Goal: Complete application form

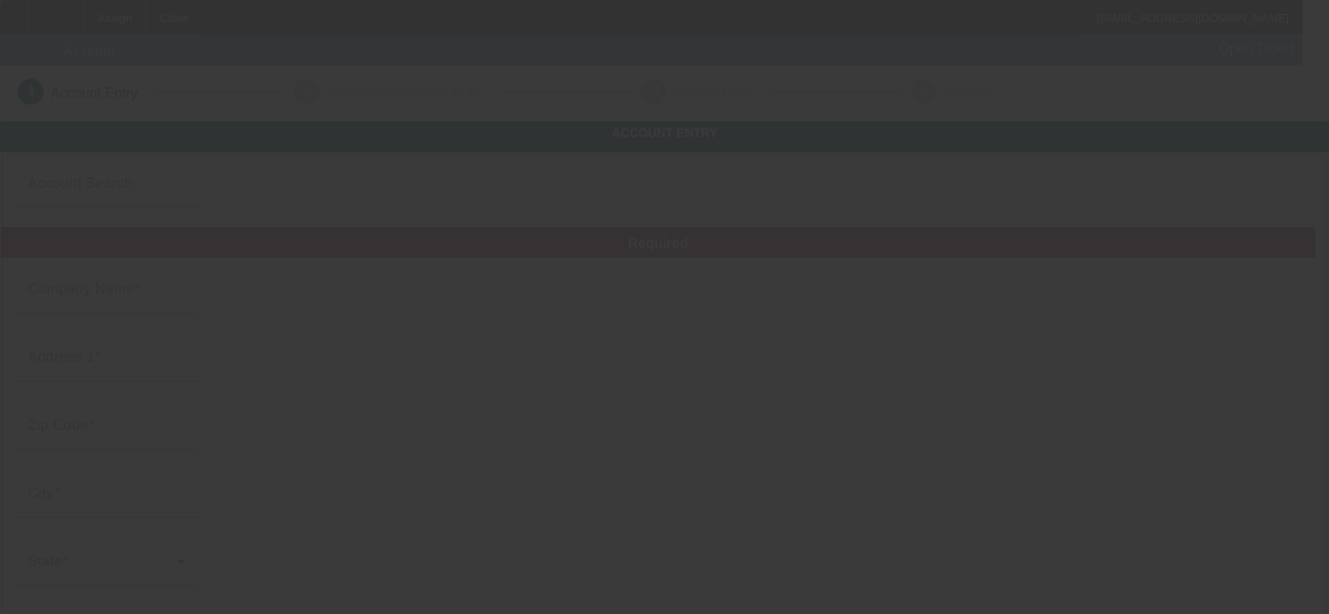
type input "Car Care Center LLC"
type input "4926 W North Ave"
type input "53208"
type input "Milwaukee"
type input "(414) 897-7555"
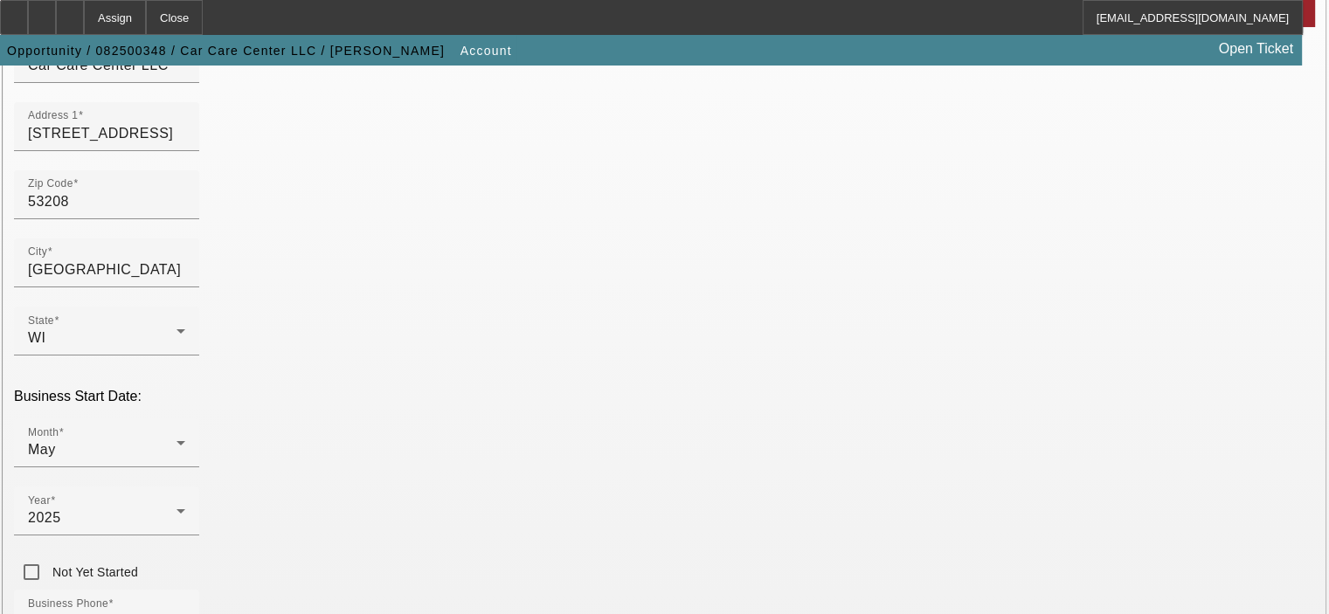
scroll to position [262, 0]
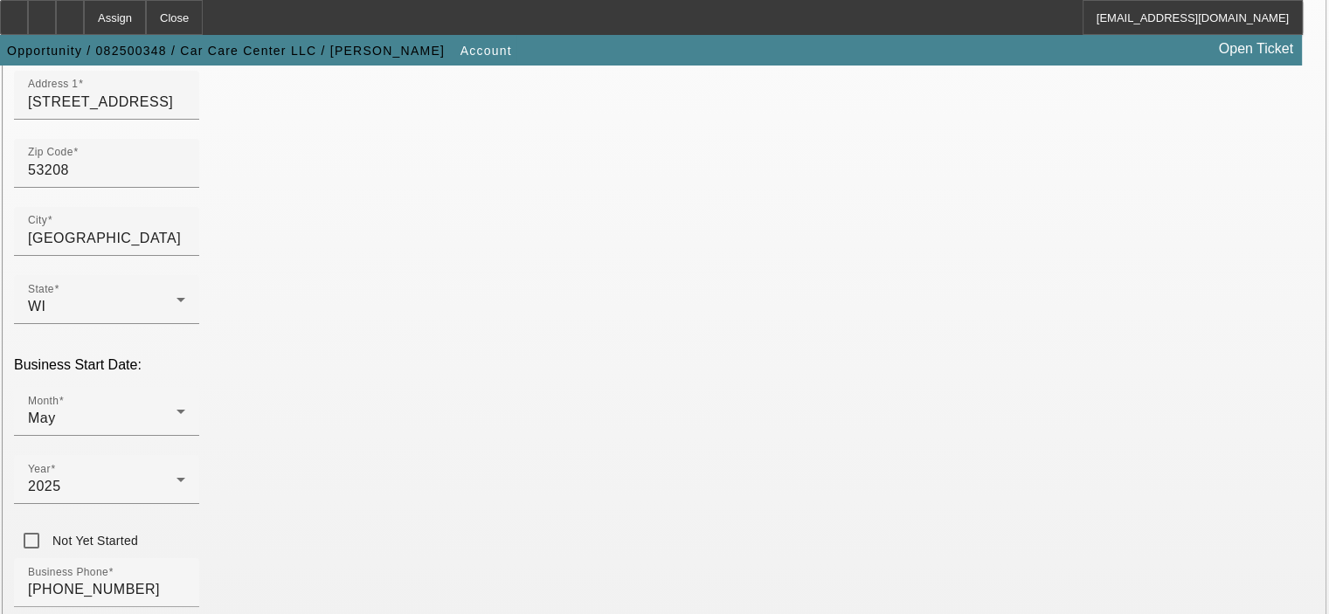
type input "334920538"
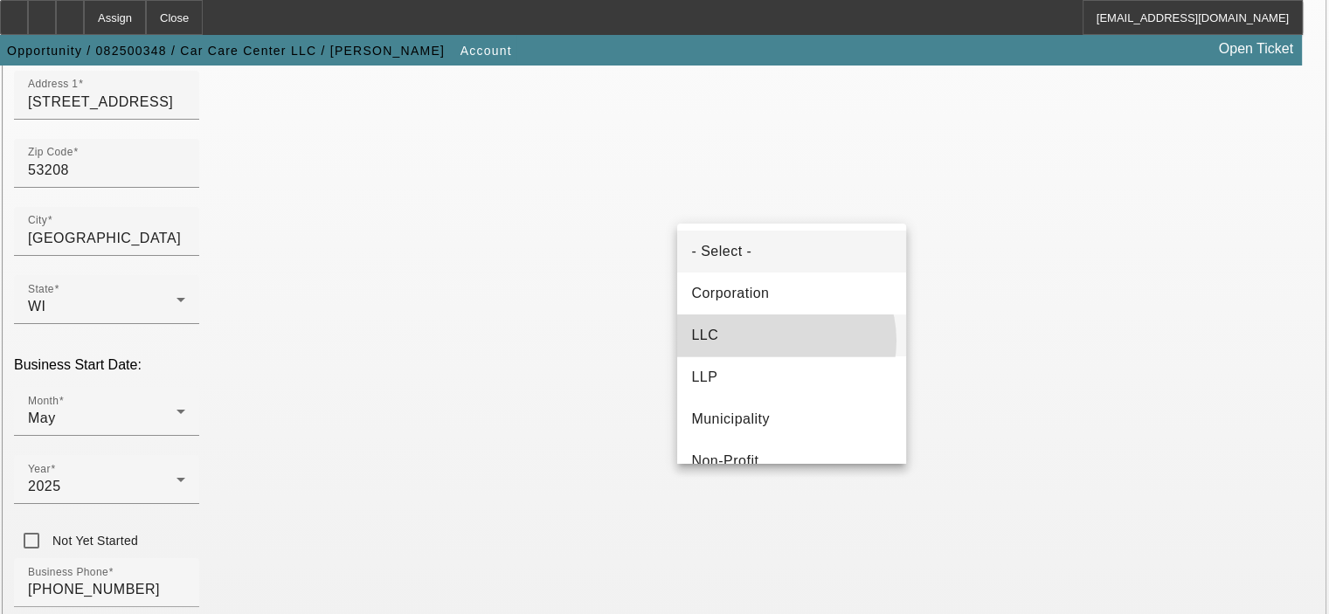
click at [778, 341] on mat-option "LLC" at bounding box center [791, 336] width 229 height 42
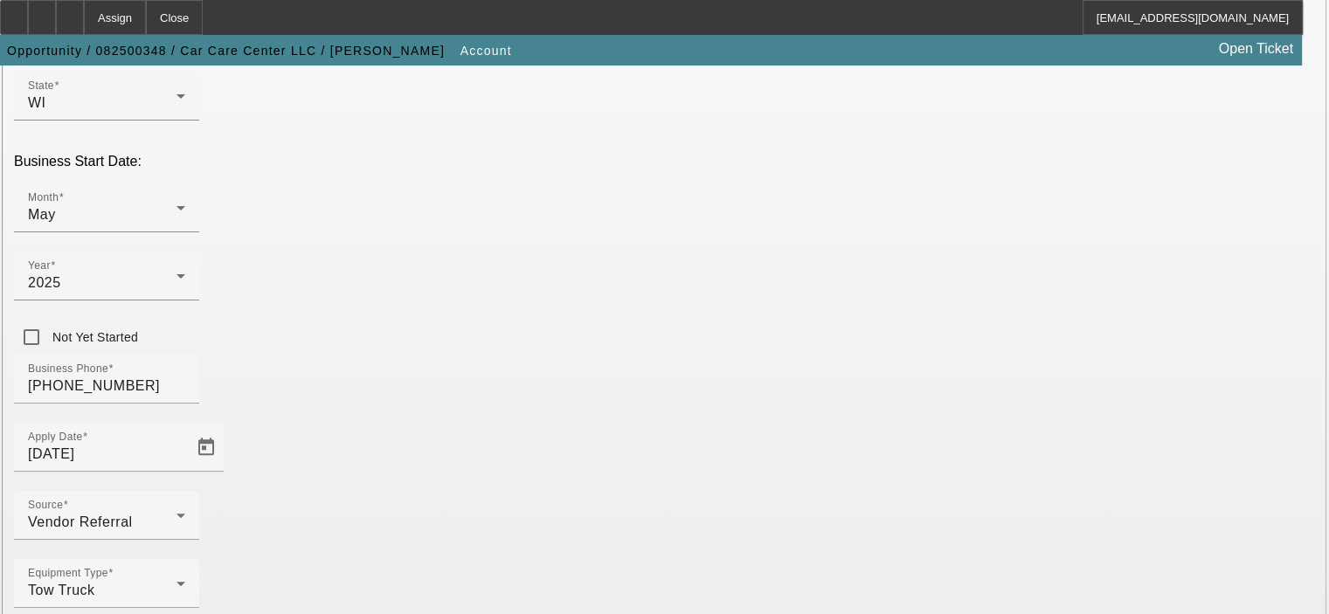
scroll to position [482, 0]
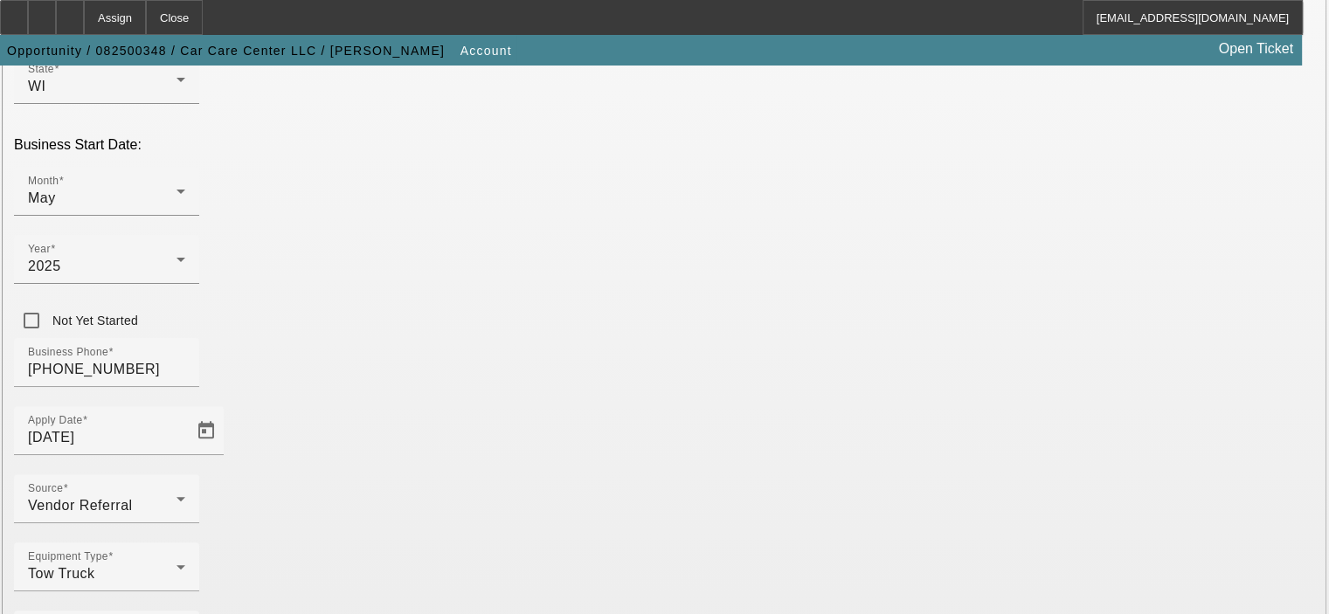
type input "auto repair shop"
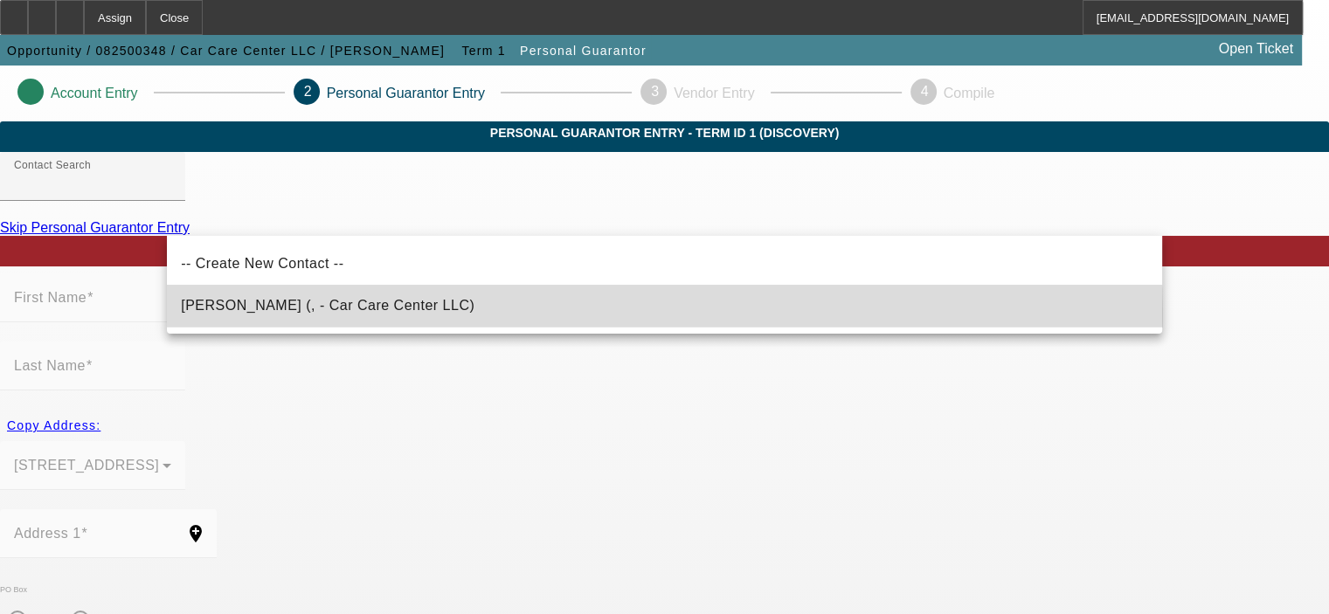
click at [626, 315] on mat-option "Ahmad, Omar (, - Car Care Center LLC)" at bounding box center [664, 306] width 994 height 42
type input "Ahmad, Omar (, - Car Care Center LLC)"
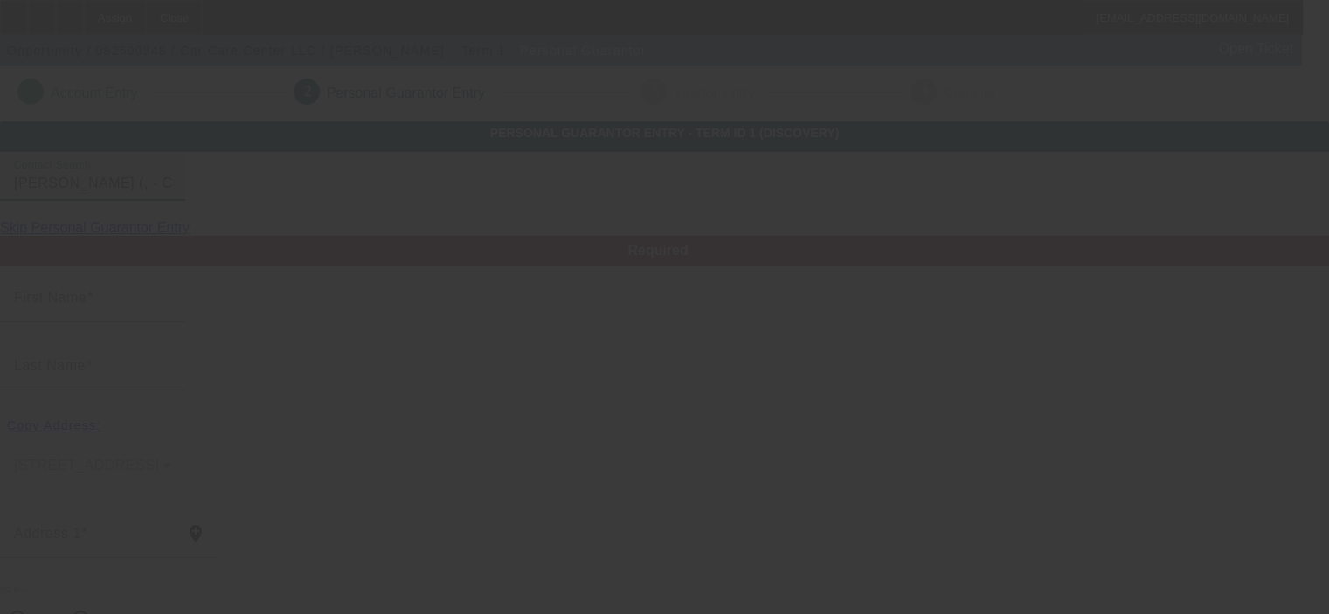
type input "Omar"
type input "Ahmad"
radio input "true"
type input "[PHONE_NUMBER]"
type input "carcarecentermke@gmail.com"
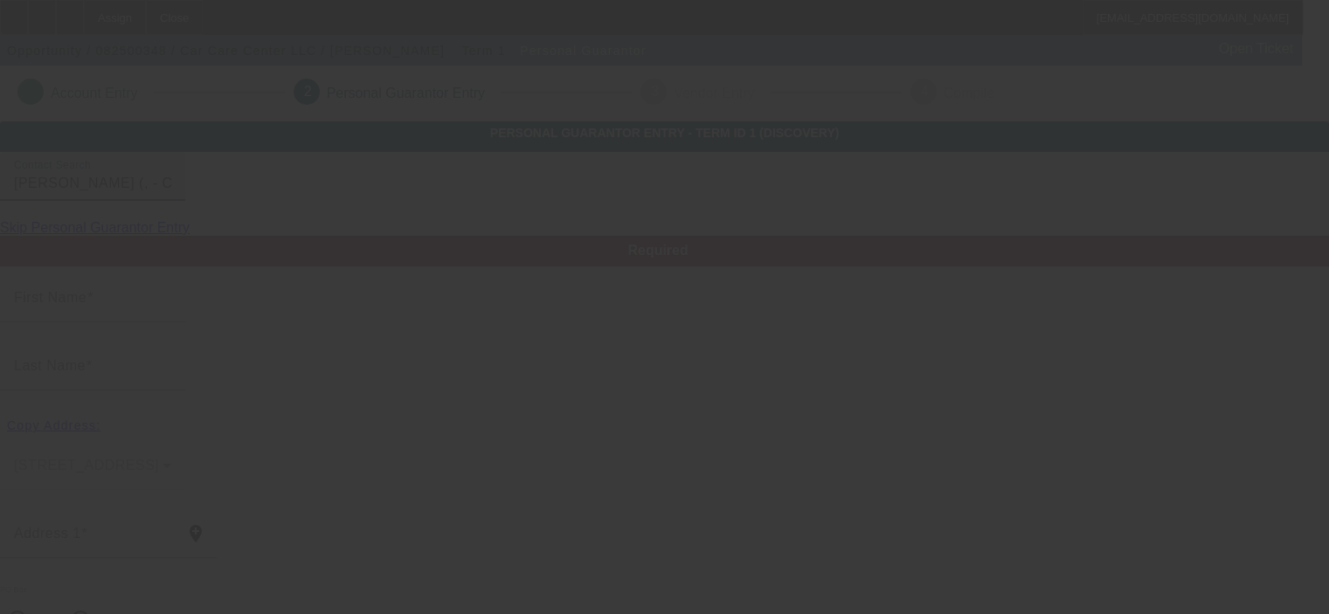
type input "[PHONE_NUMBER]"
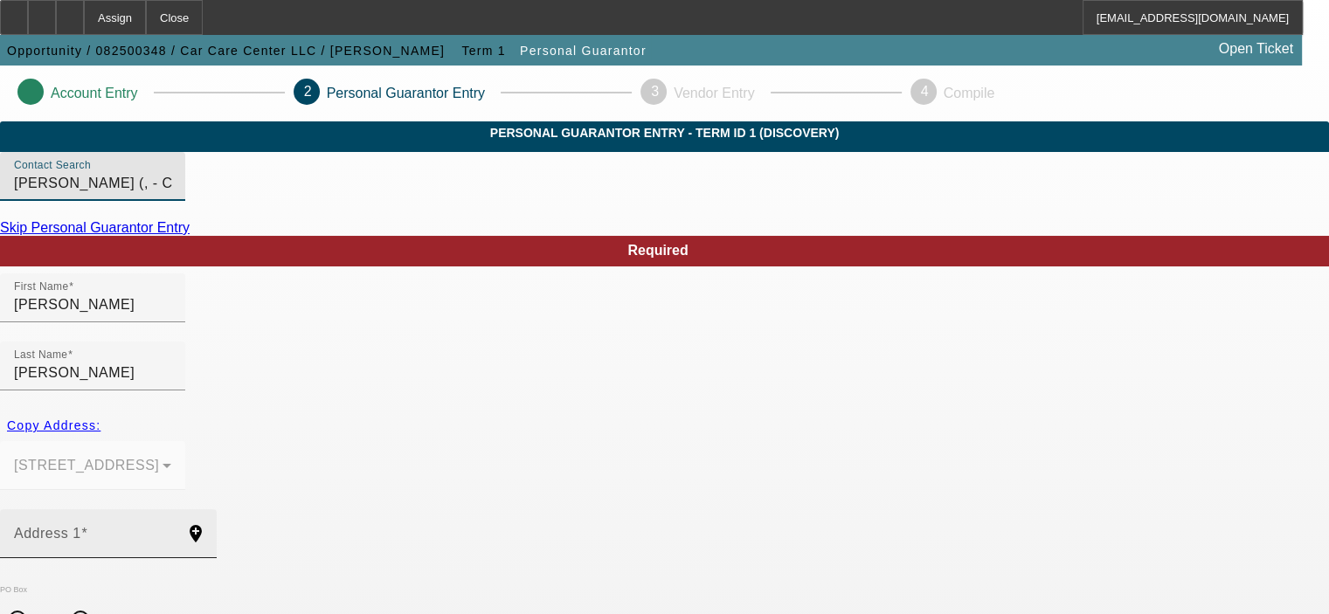
click at [81, 526] on mat-label "Address 1" at bounding box center [47, 533] width 67 height 15
click at [171, 530] on input "Address 1" at bounding box center [92, 540] width 157 height 21
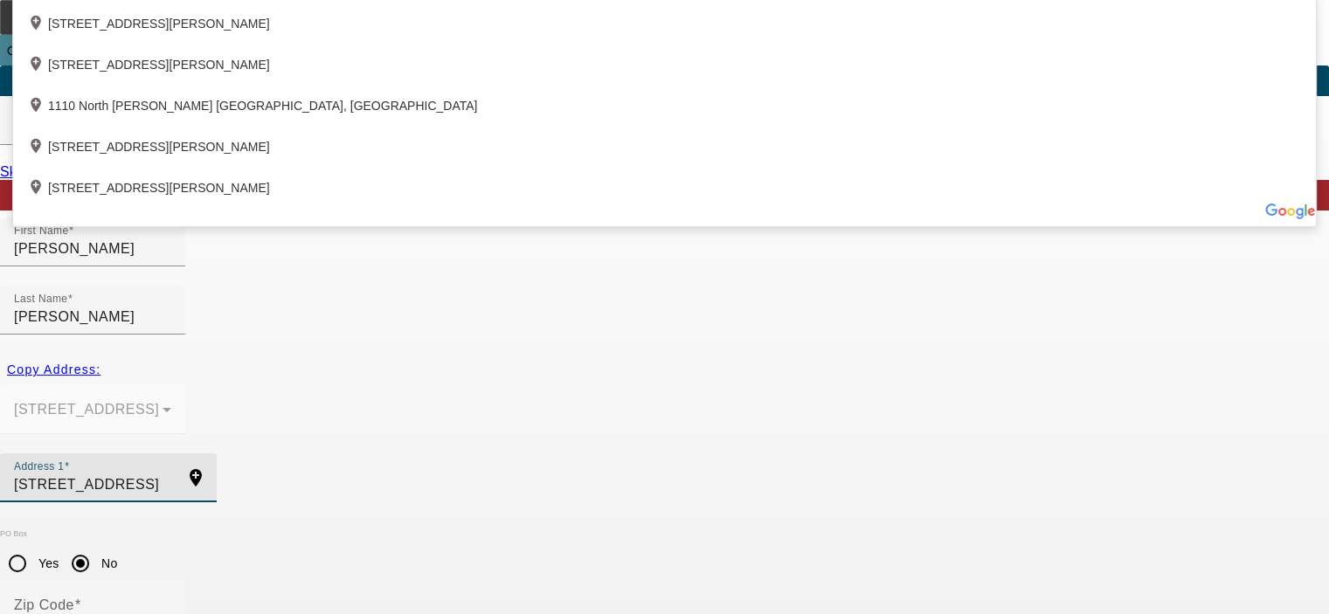
scroll to position [87, 0]
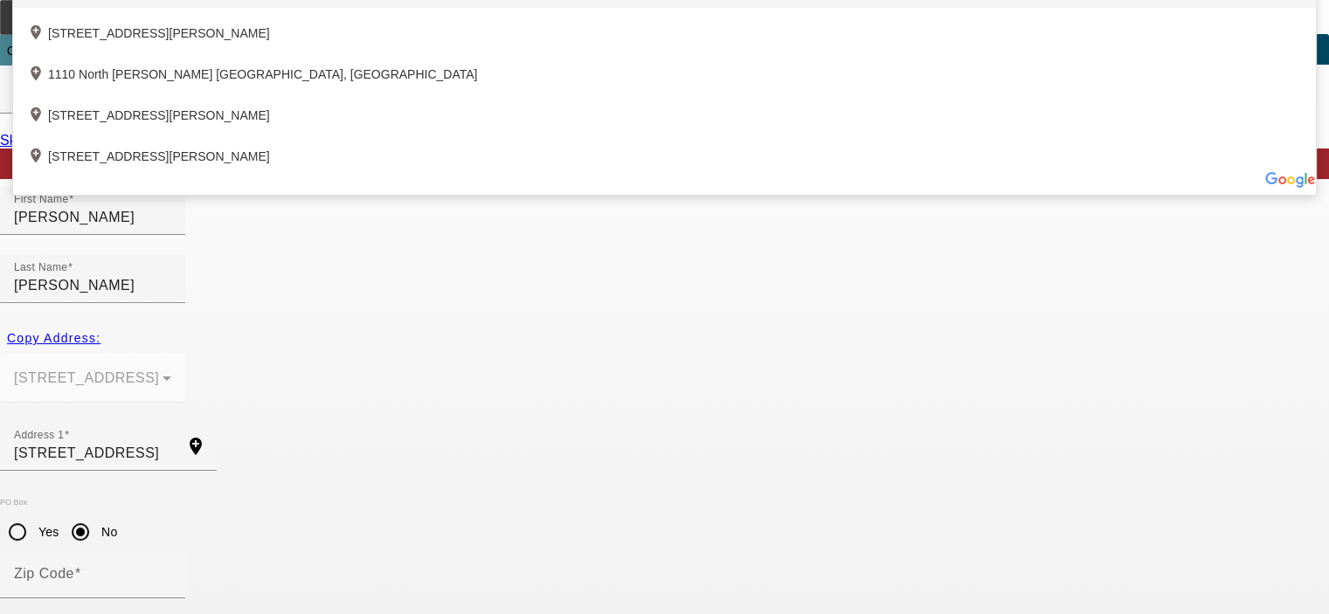
type input "1110 North Doctor Martin Luther King Junior Drive"
type input "53203"
type input "Milwaukee"
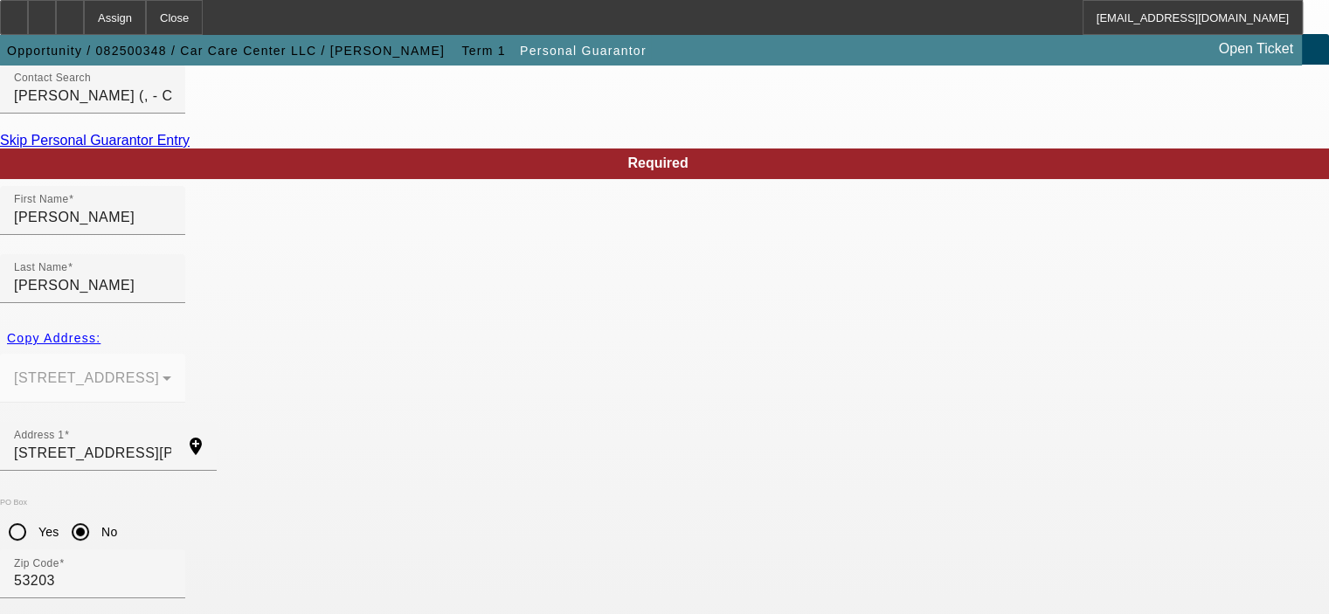
type input "Suite 410"
click at [751, 494] on mat-option "Yes" at bounding box center [749, 513] width 144 height 42
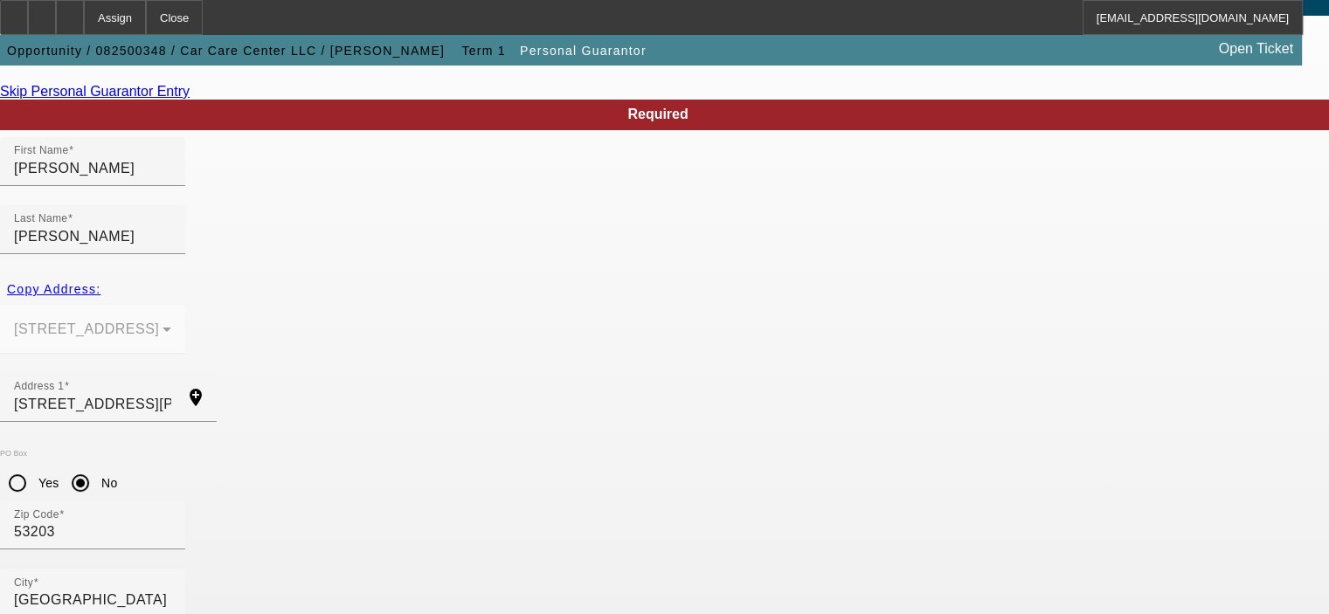
scroll to position [175, 0]
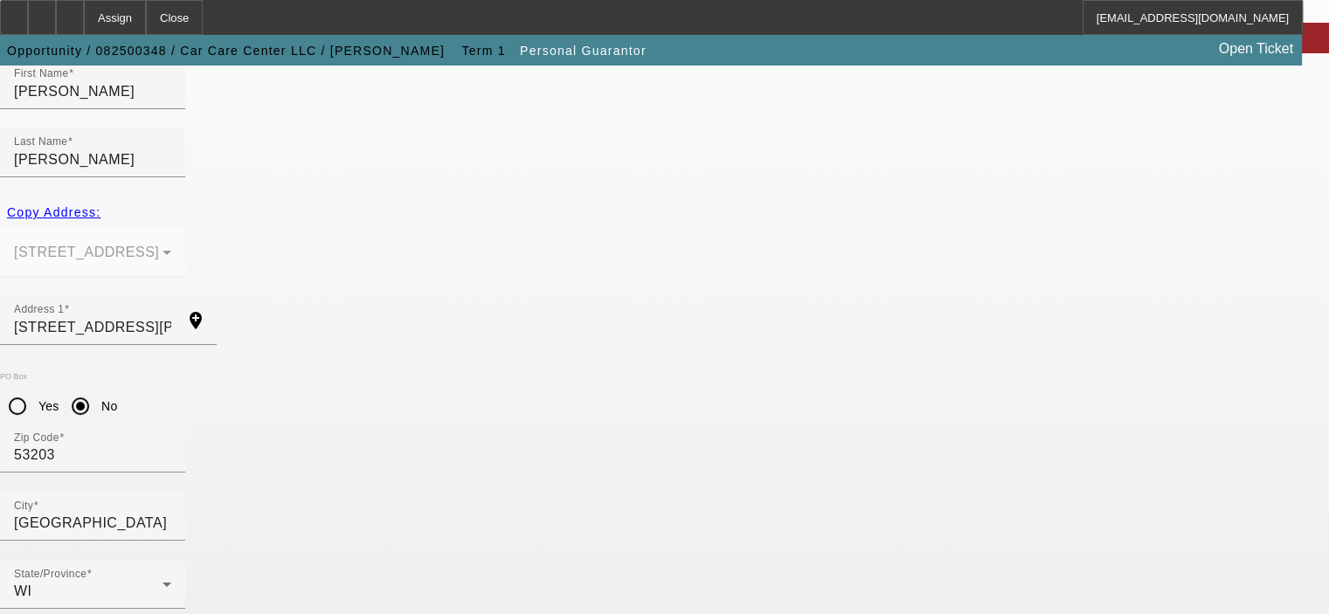
scroll to position [235, 0]
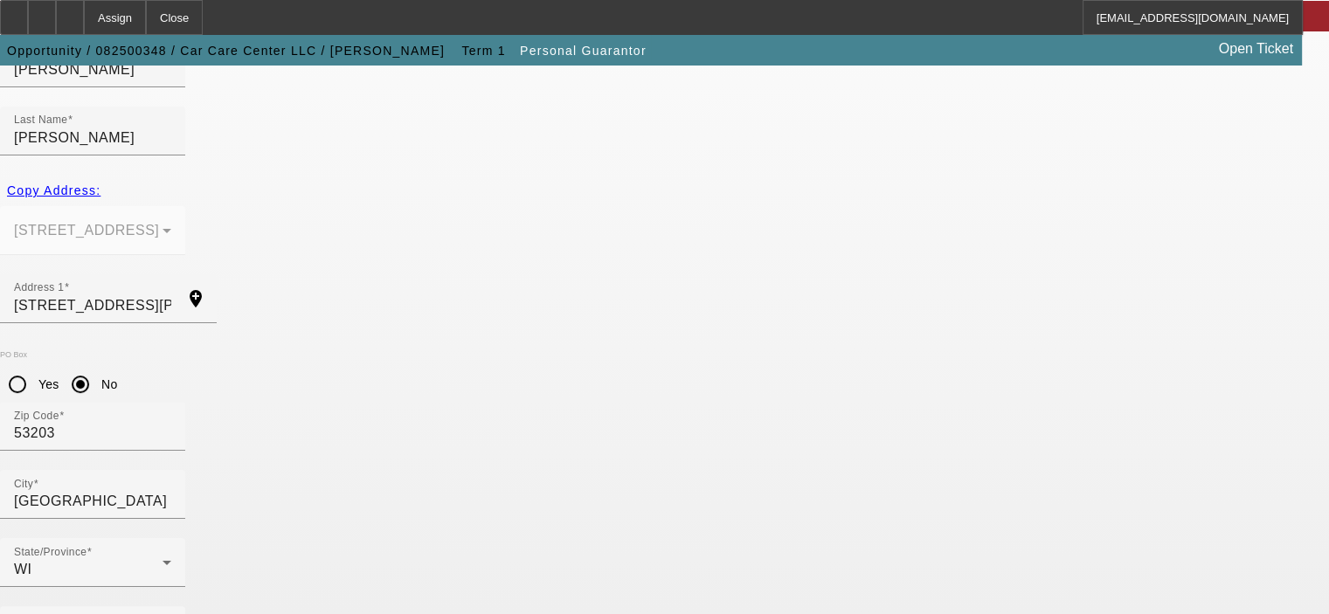
type input "100"
type input "322-78-0599"
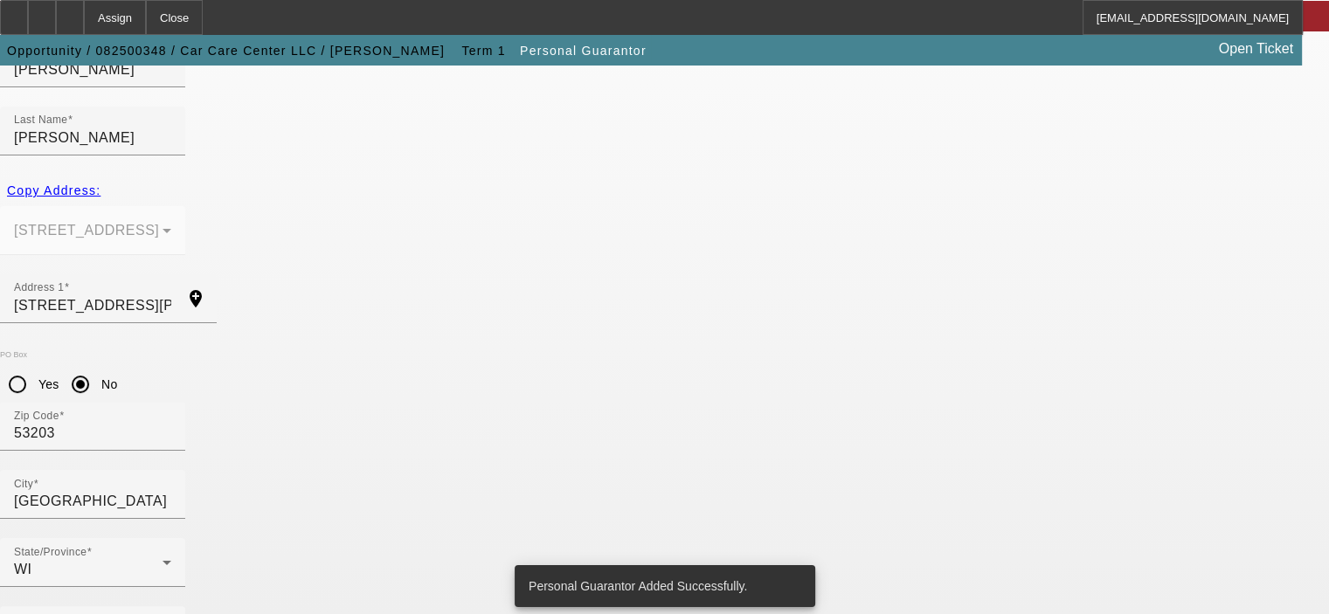
scroll to position [0, 0]
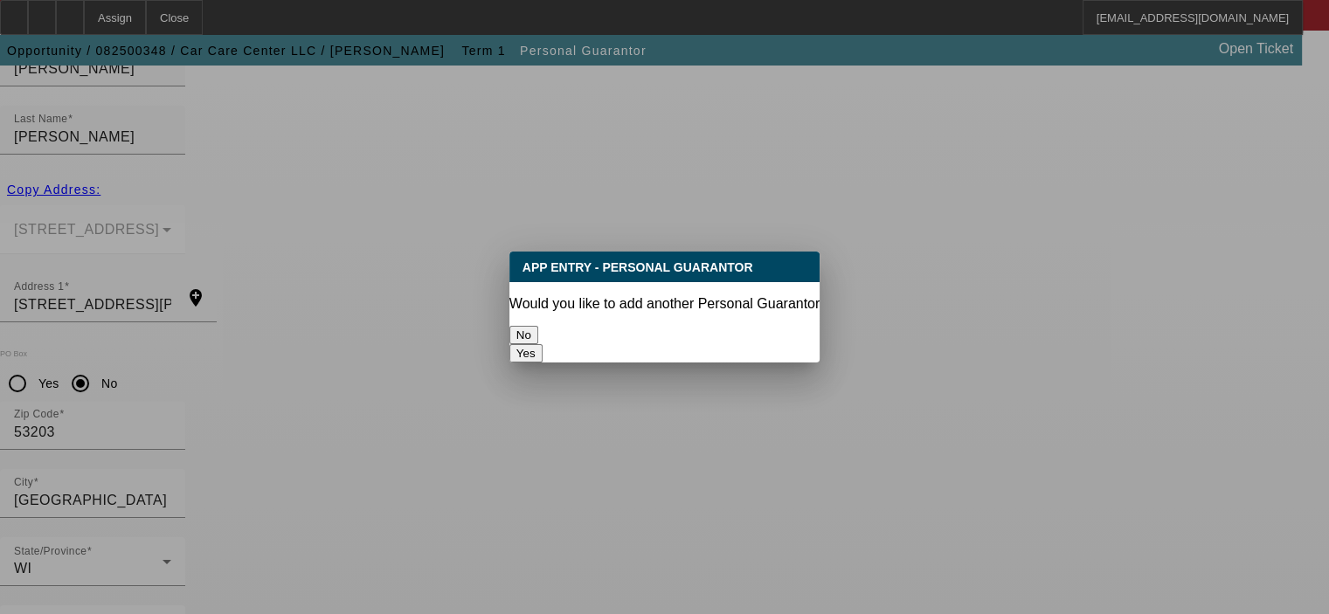
click at [538, 331] on button "No" at bounding box center [523, 335] width 29 height 18
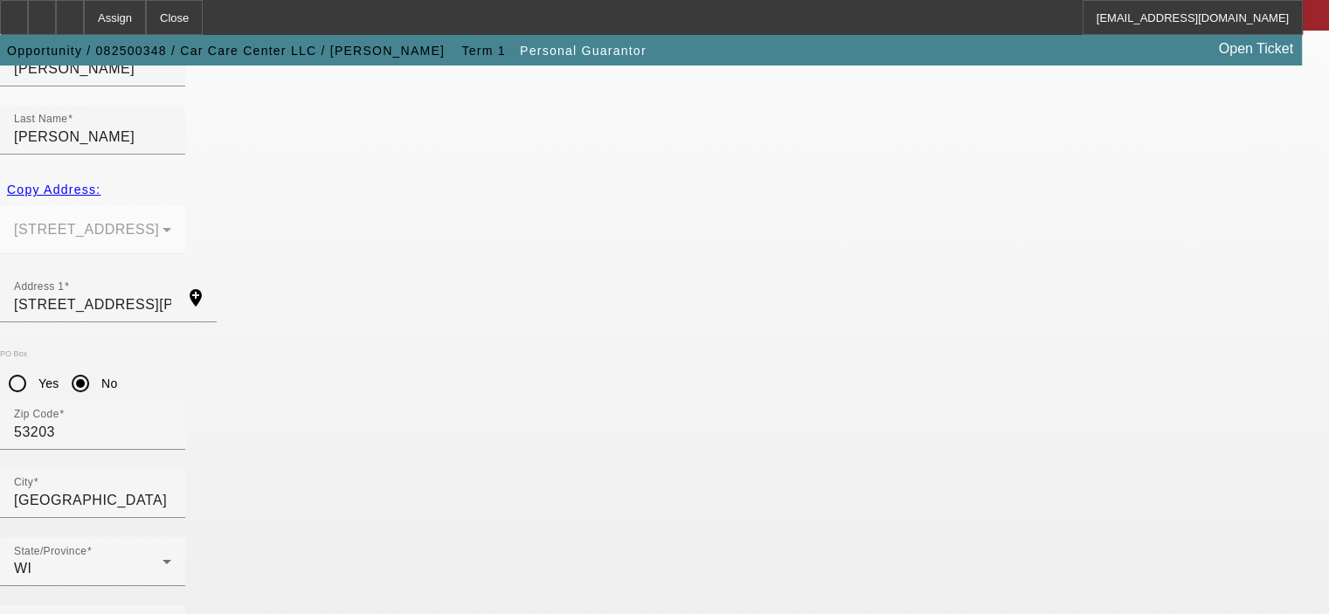
scroll to position [235, 0]
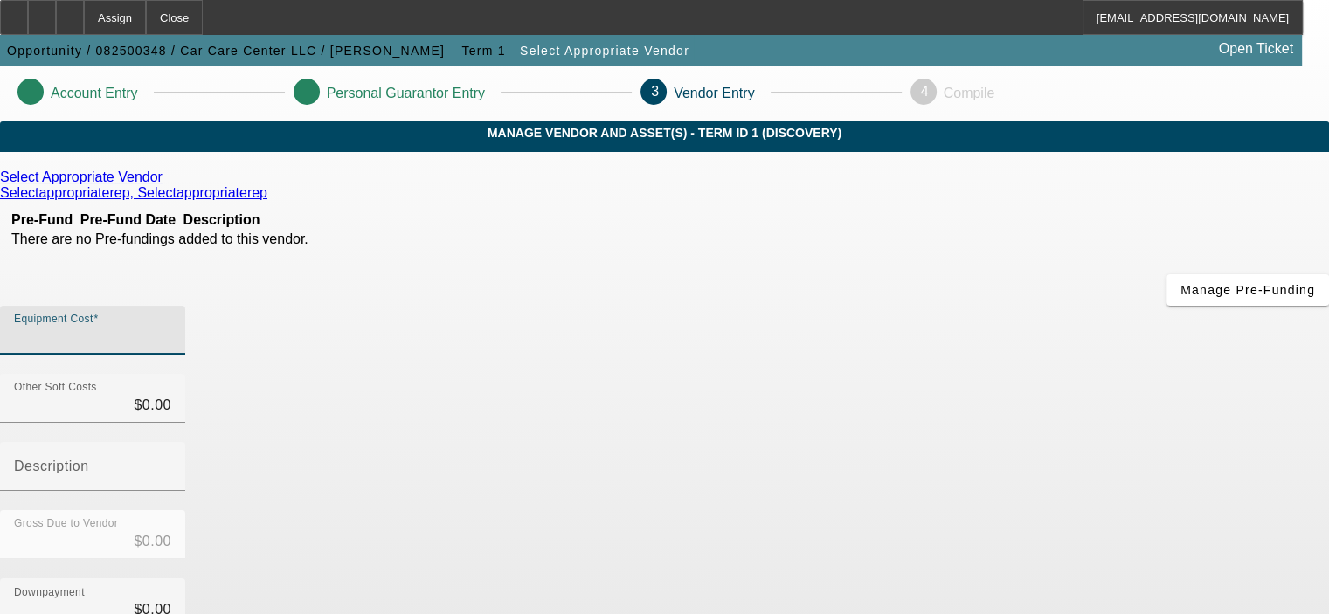
click at [171, 327] on input "Equipment Cost" at bounding box center [92, 337] width 157 height 21
type input "1"
type input "$1.00"
type input "13"
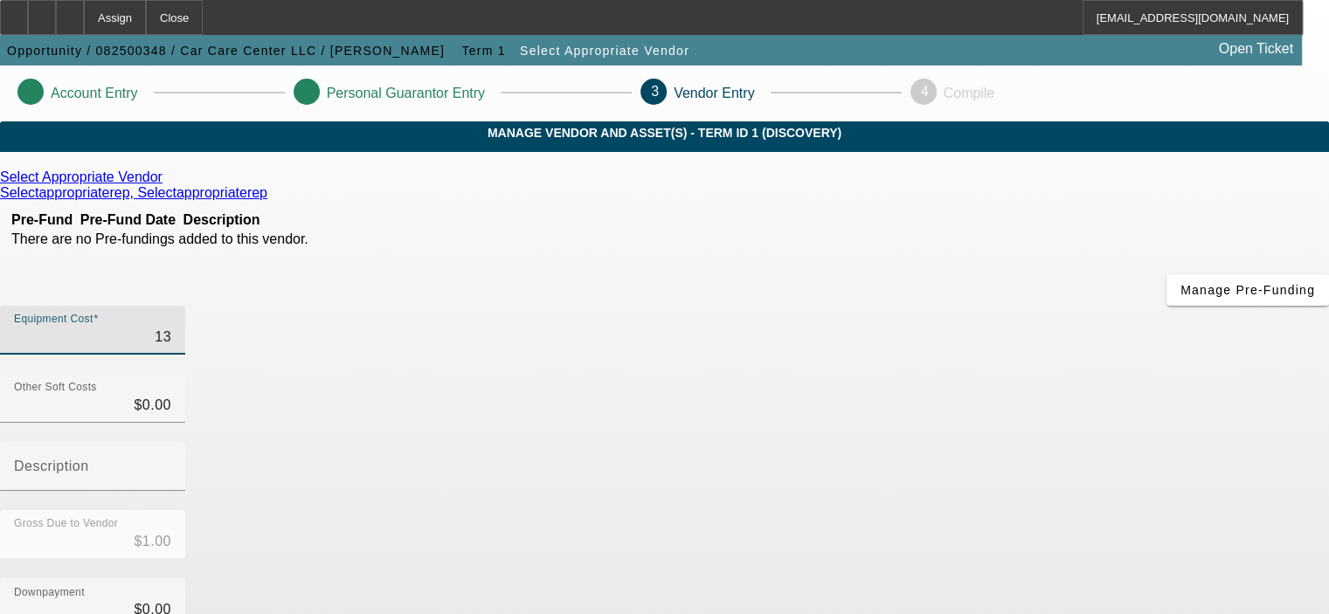
type input "$13.00"
type input "139"
type input "$139.00"
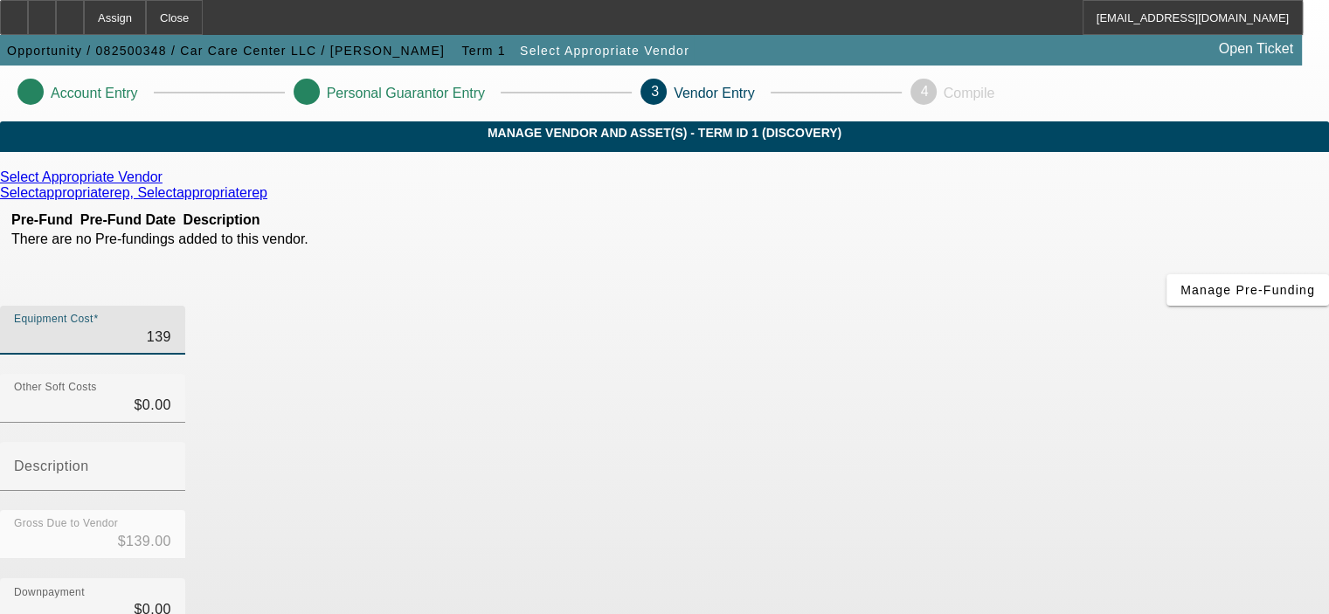
type input "1390"
type input "$1,390.00"
type input "13900"
type input "$13,900.00"
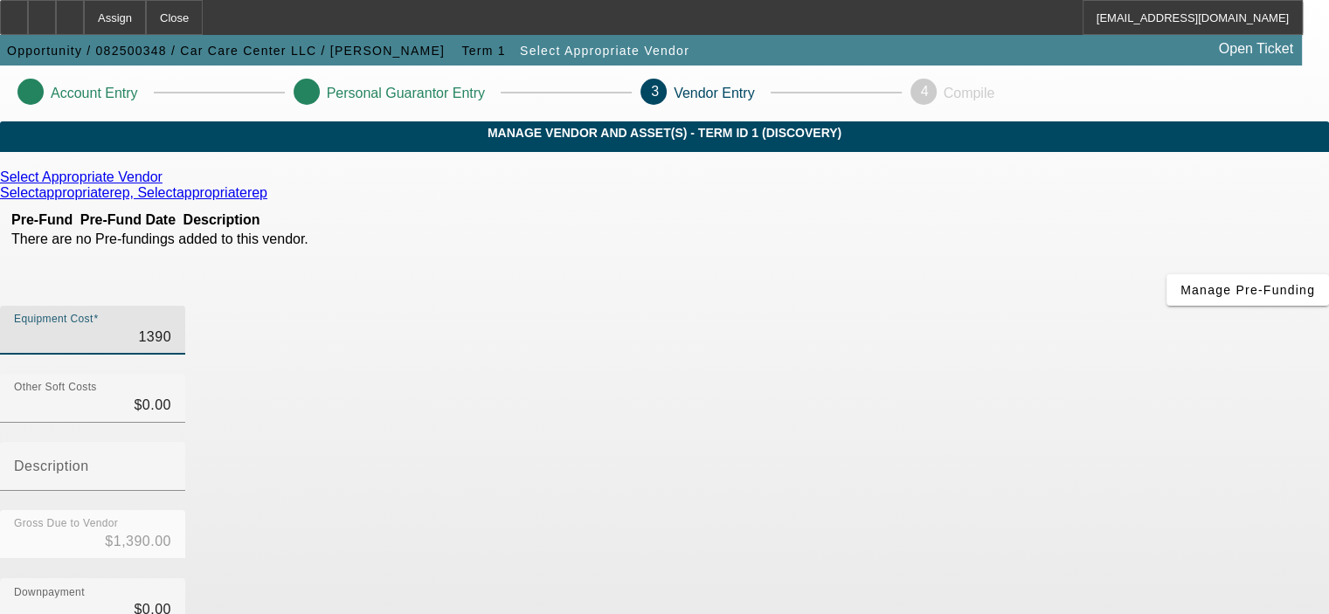
type input "$13,900.00"
type input "139000"
type input "$139,000.00"
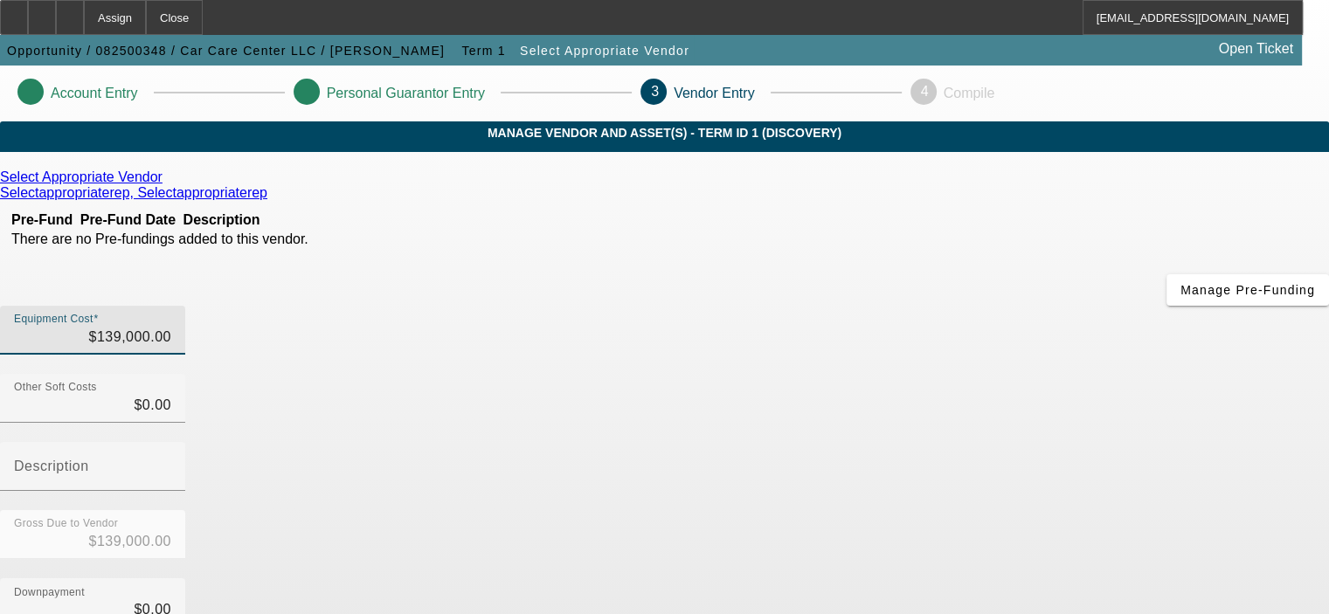
click at [983, 510] on div "Gross Due to Vendor $139,000.00" at bounding box center [664, 544] width 1329 height 68
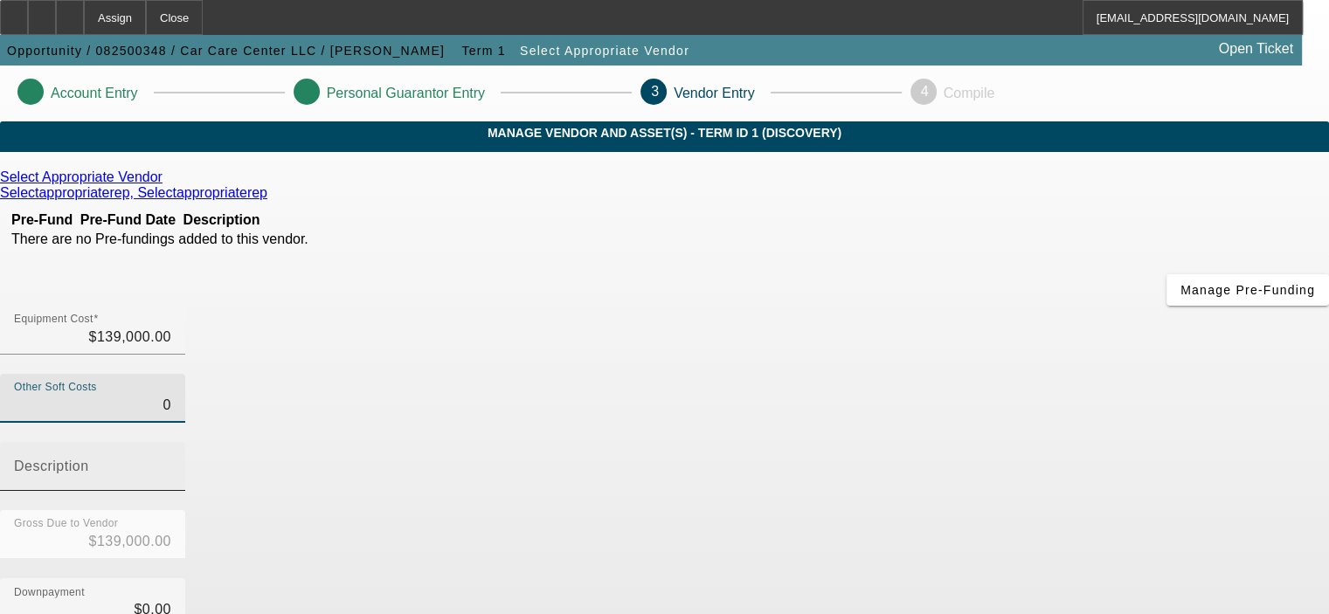
drag, startPoint x: 839, startPoint y: 279, endPoint x: 954, endPoint y: 283, distance: 115.4
click at [954, 374] on div "Other Soft Costs 0 Description" at bounding box center [664, 442] width 1329 height 136
type input "8"
type input "$139,008.00"
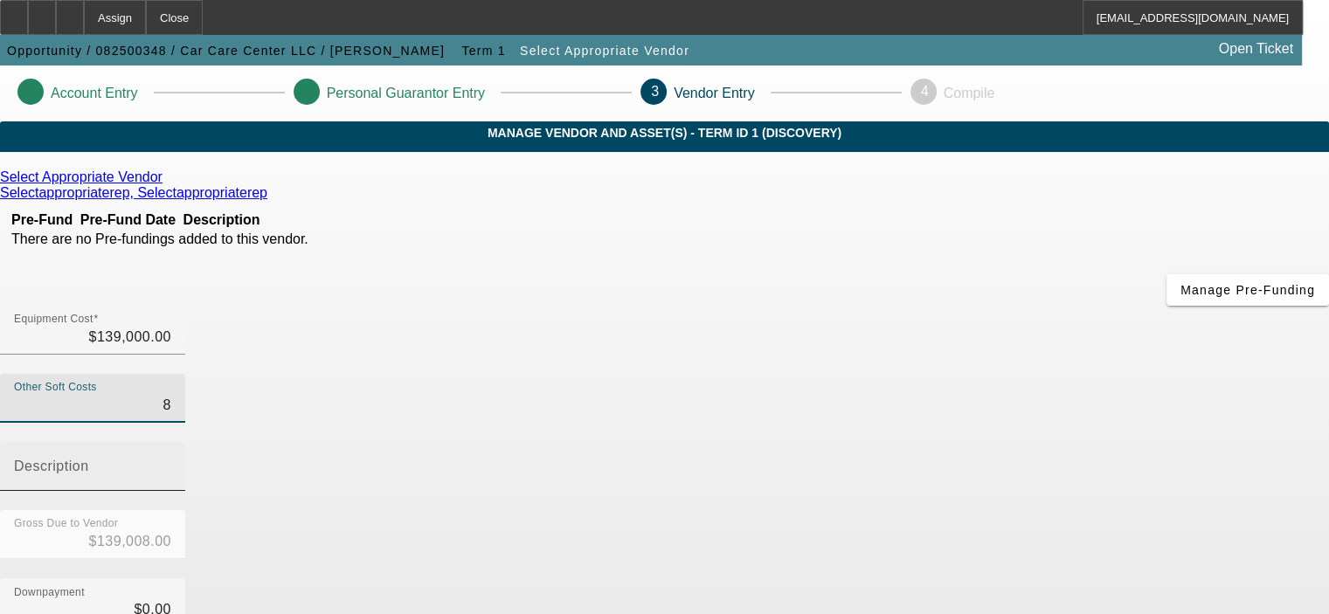
type input "89"
type input "$139,089.00"
type input "899"
type input "$139,899.00"
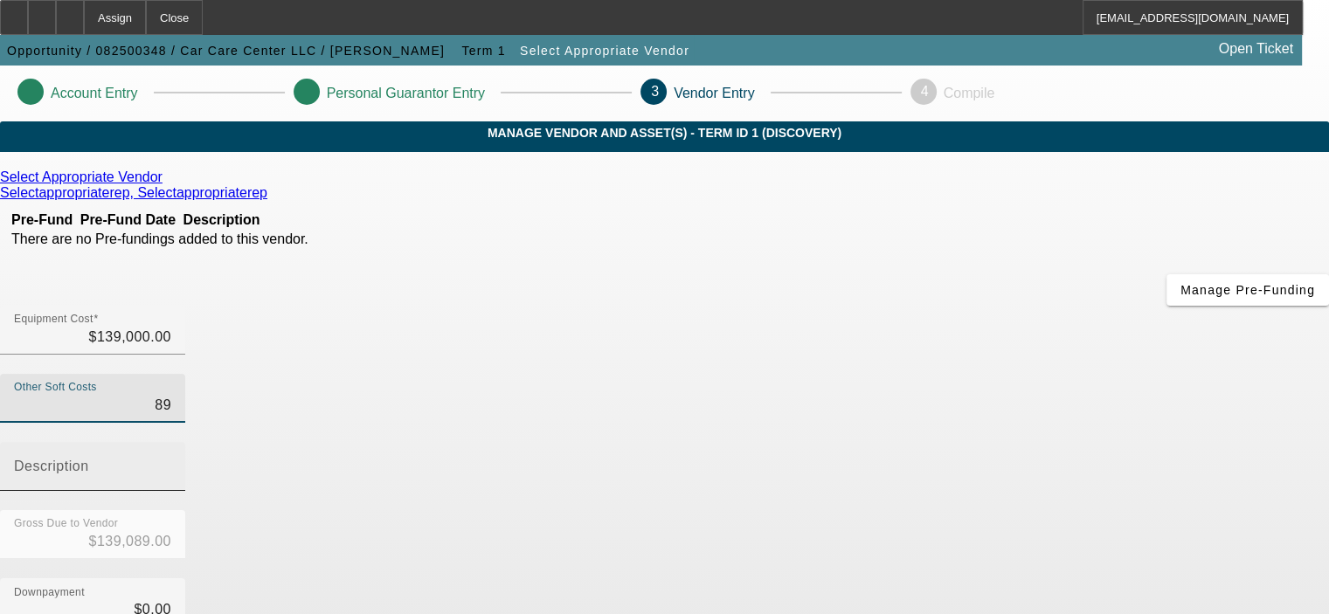
type input "$139,899.00"
type input "899.4"
type input "$139,899.40"
type input "899.42"
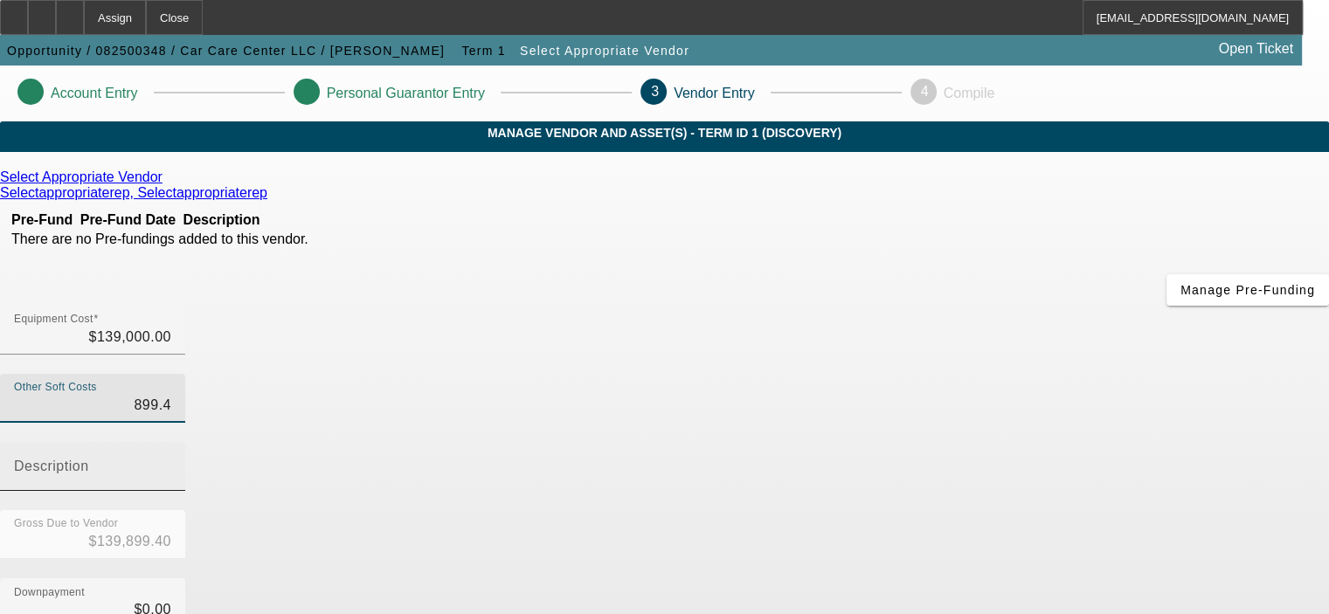
type input "$139,899.42"
type input "$899.42"
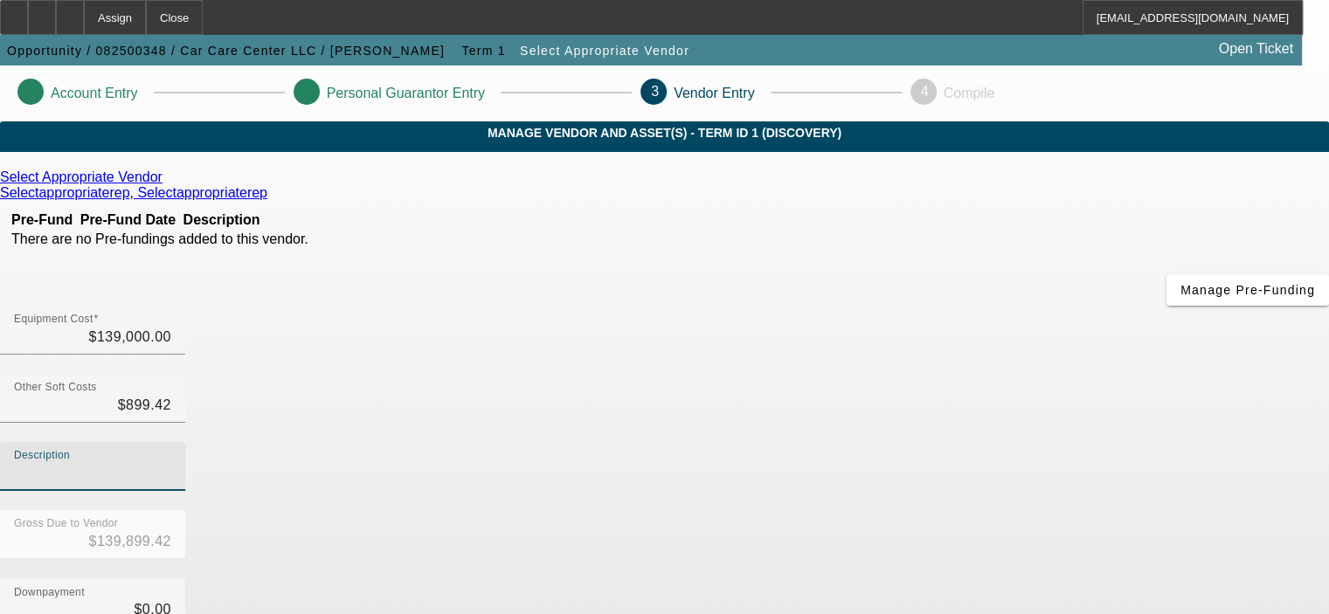
click at [171, 463] on input "Description" at bounding box center [92, 473] width 157 height 21
type input "fees"
click at [1003, 578] on div "Downpayment $0.00" at bounding box center [664, 612] width 1329 height 68
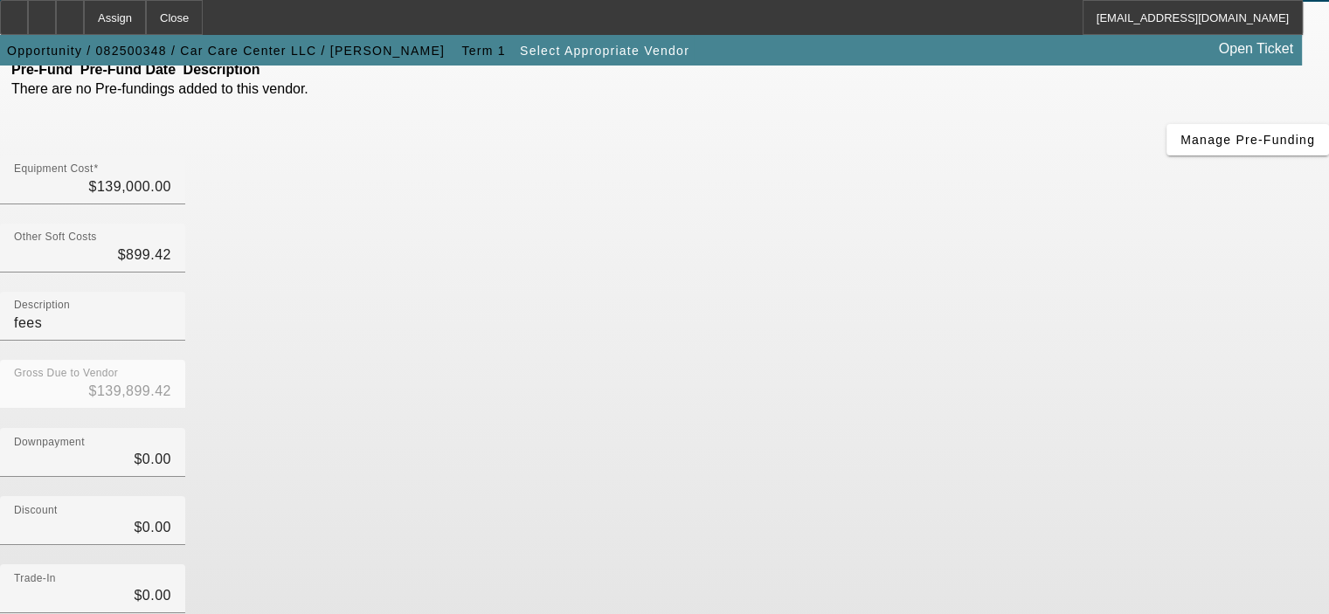
scroll to position [175, 0]
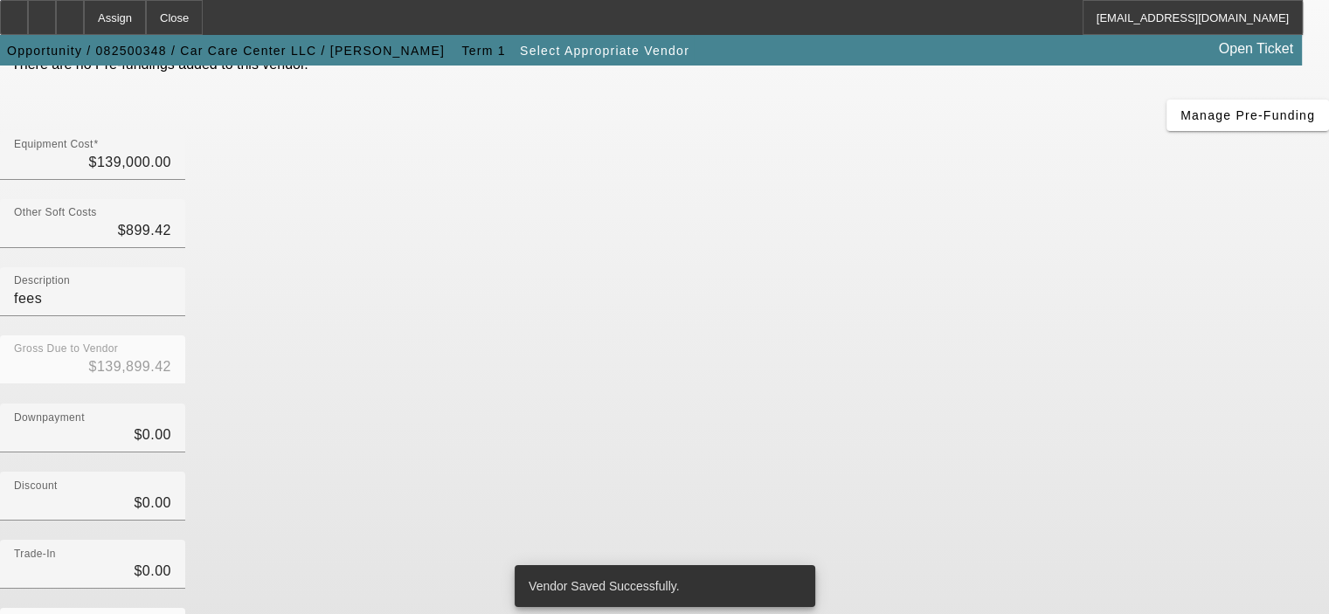
scroll to position [0, 0]
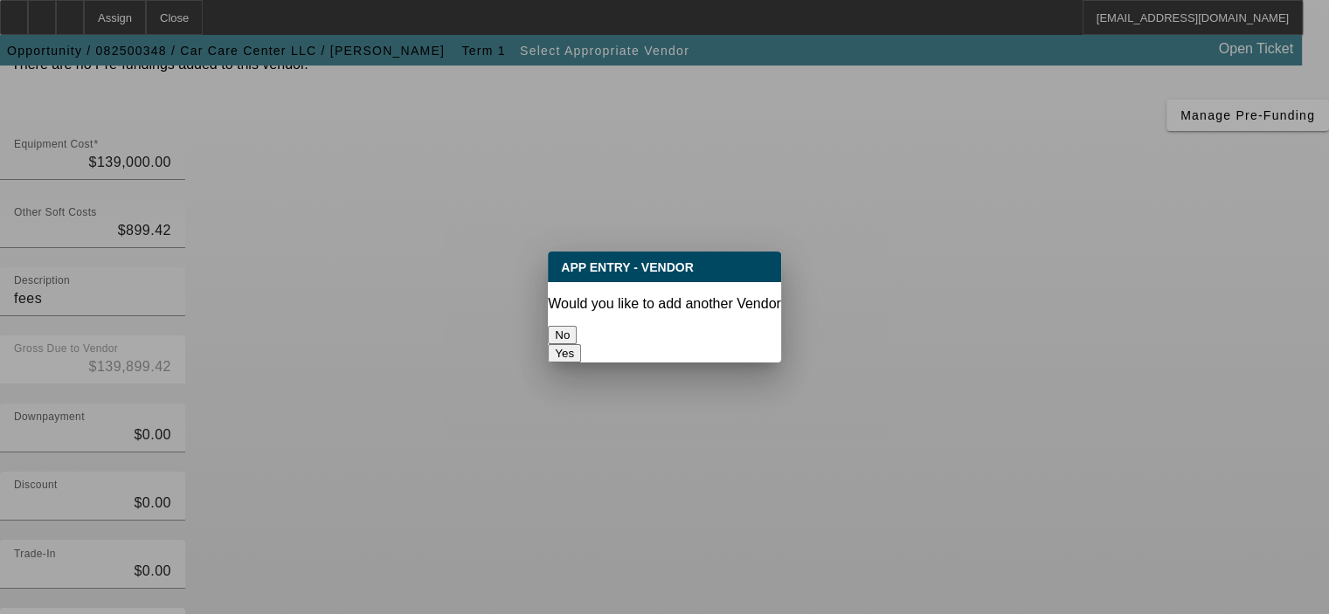
click at [577, 326] on button "No" at bounding box center [562, 335] width 29 height 18
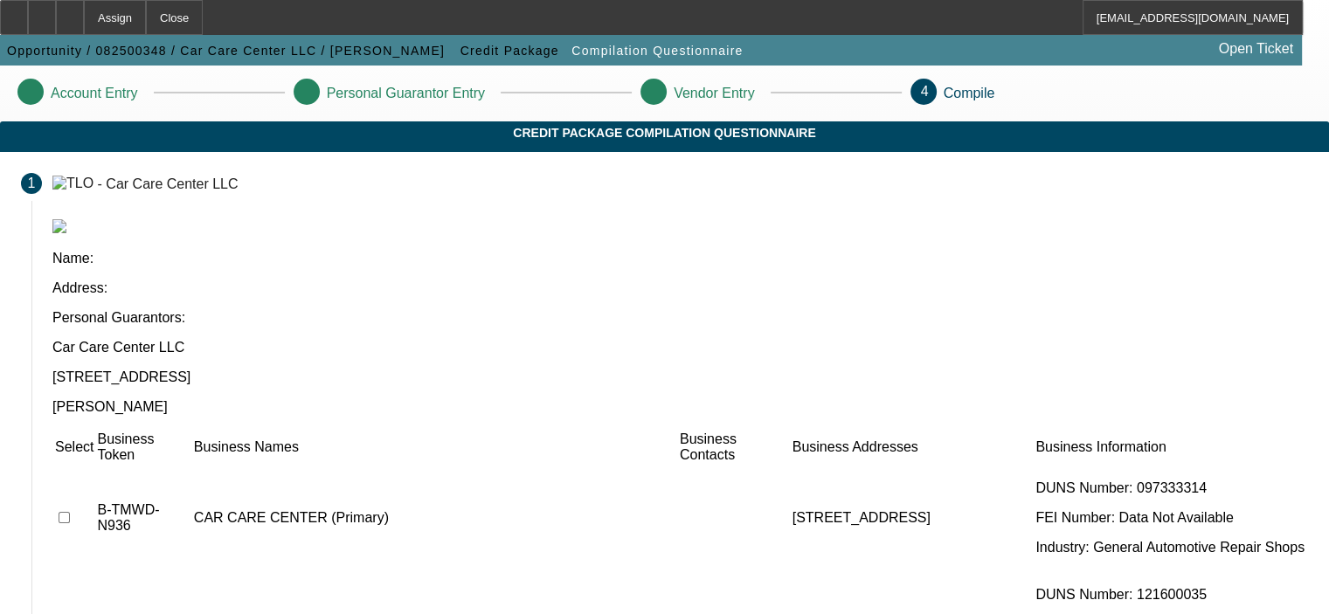
scroll to position [87, 0]
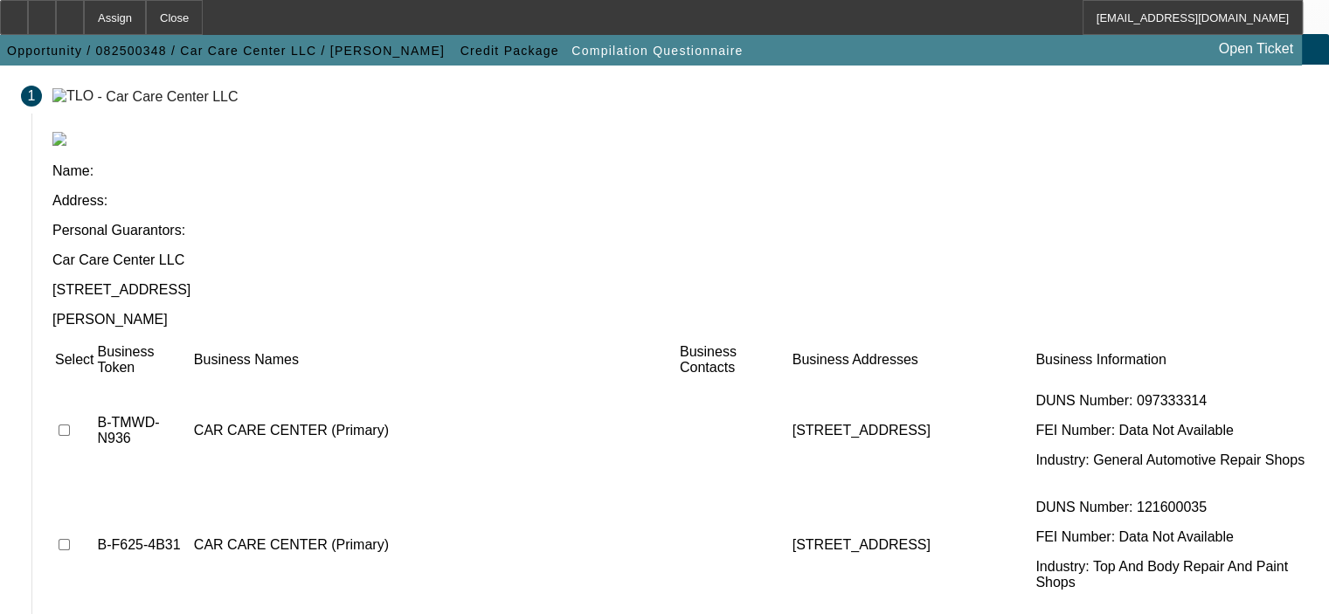
click at [70, 425] on input "checkbox" at bounding box center [64, 430] width 11 height 11
checkbox input "true"
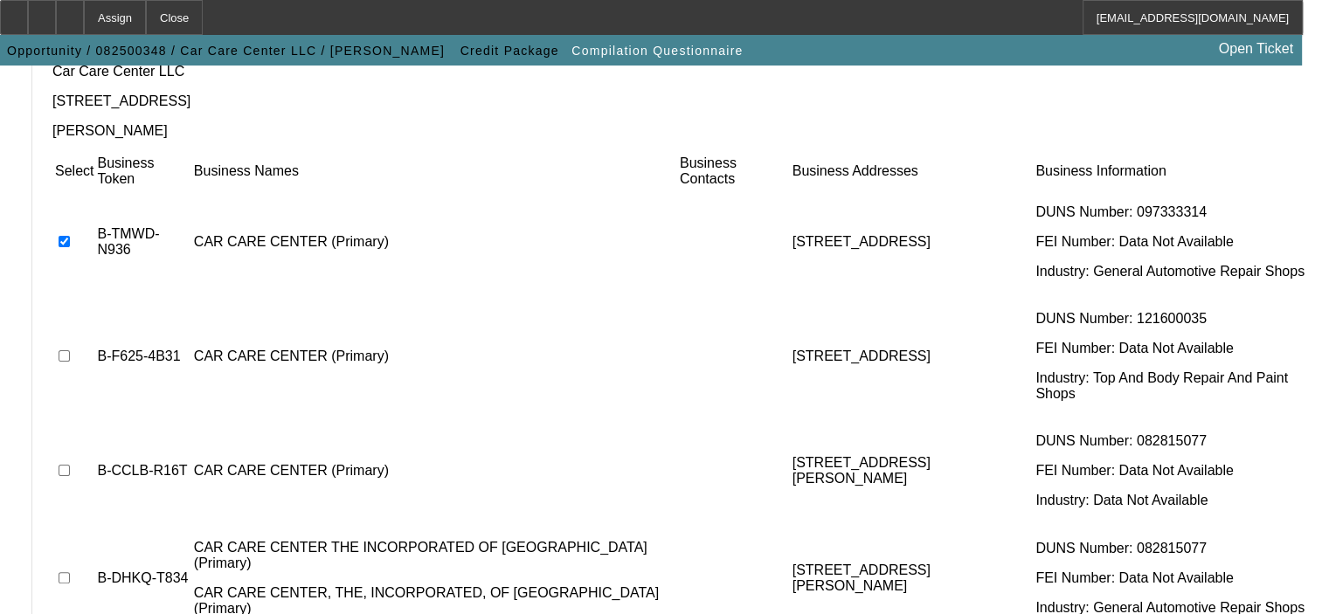
scroll to position [289, 0]
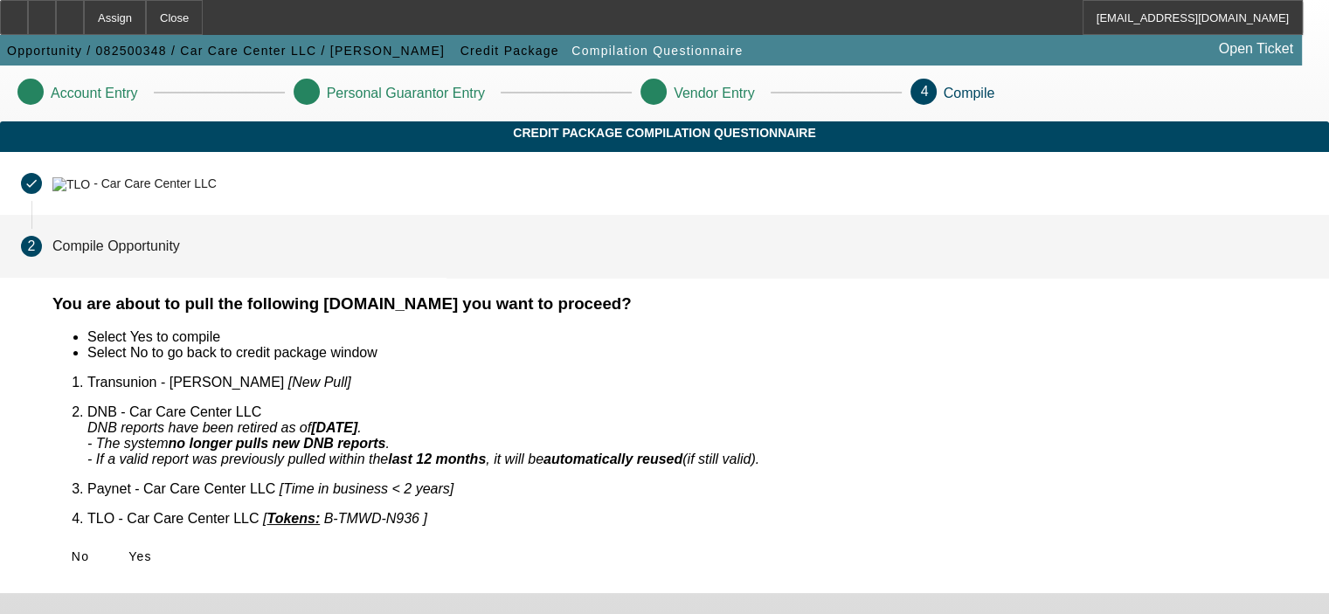
scroll to position [0, 0]
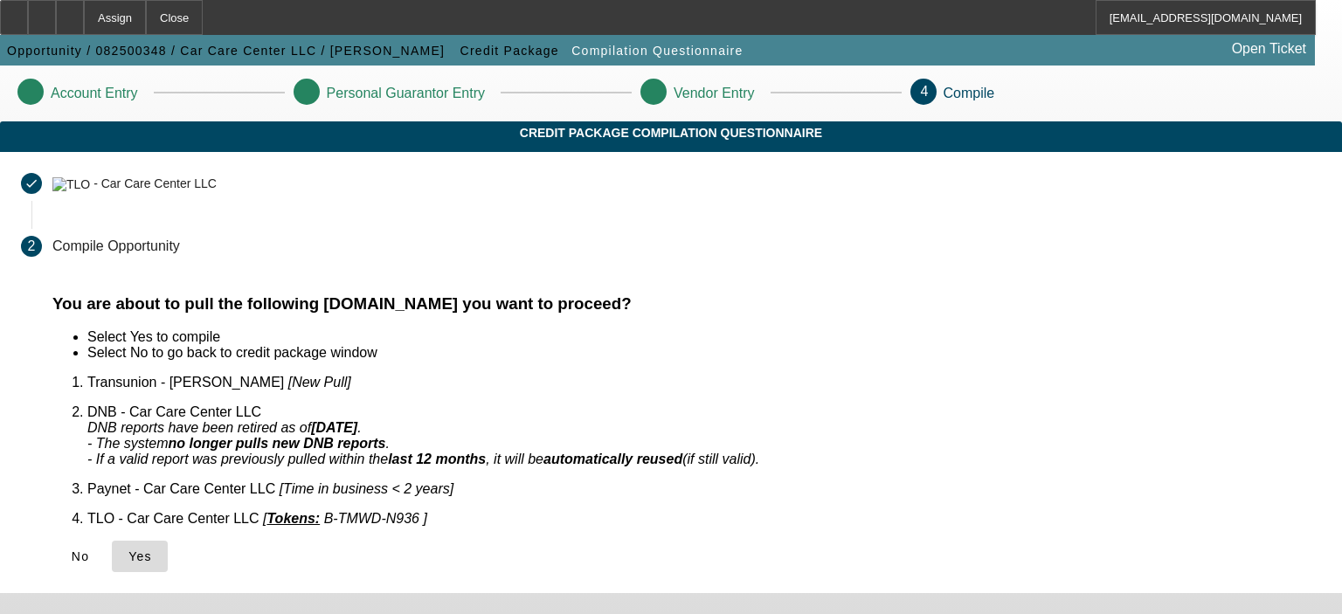
click at [128, 550] on icon at bounding box center [128, 557] width 0 height 14
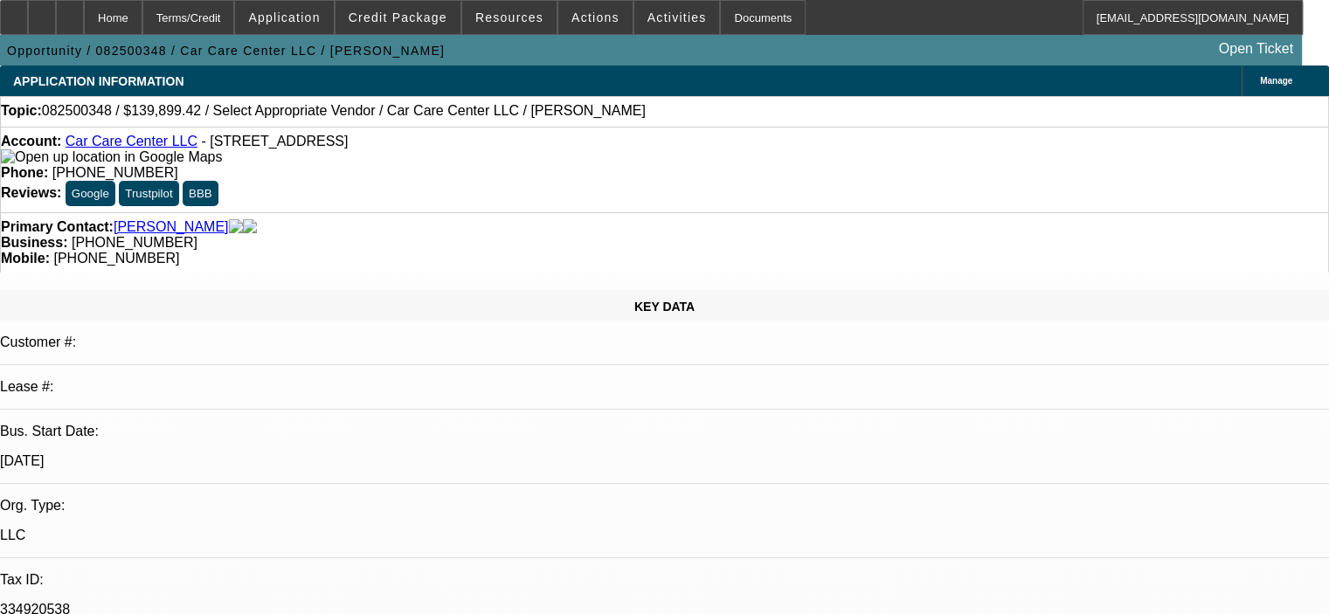
select select "0"
select select "2"
select select "0.1"
select select "4"
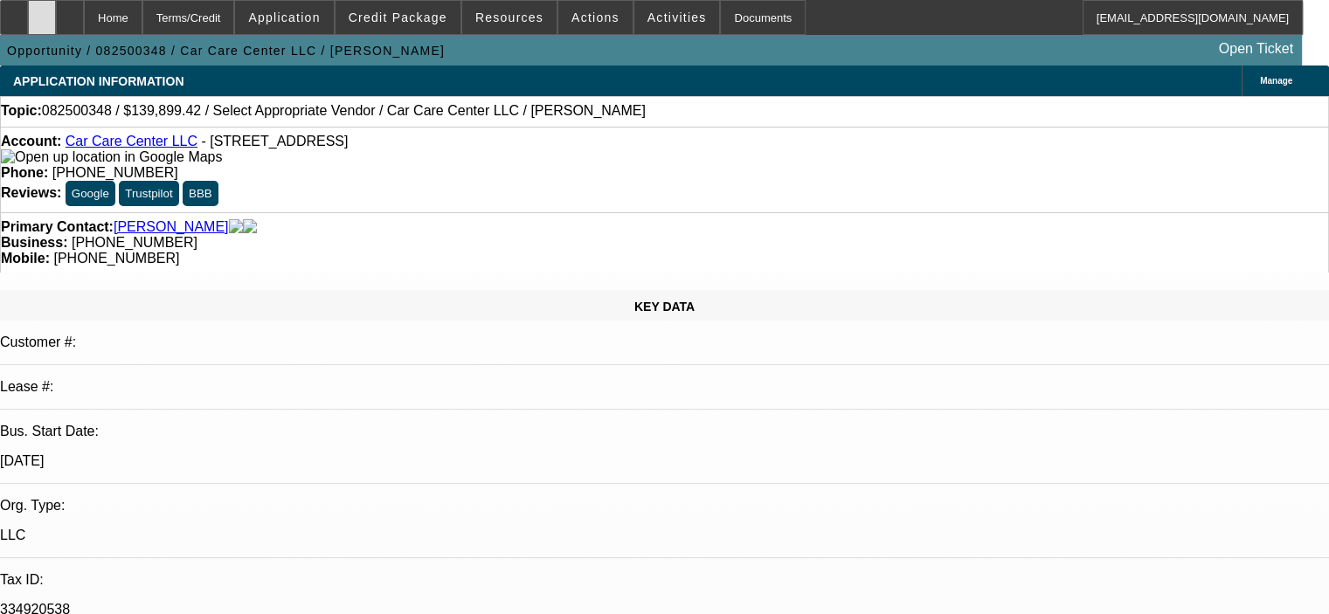
click at [56, 10] on div at bounding box center [42, 17] width 28 height 35
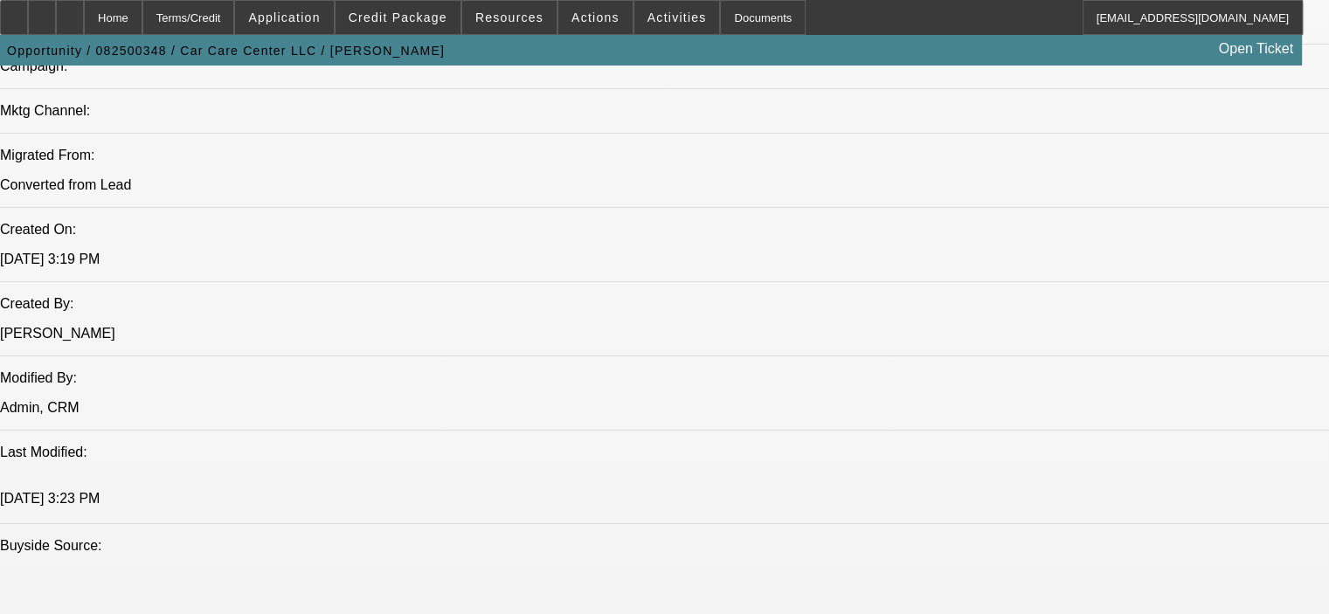
scroll to position [1223, 0]
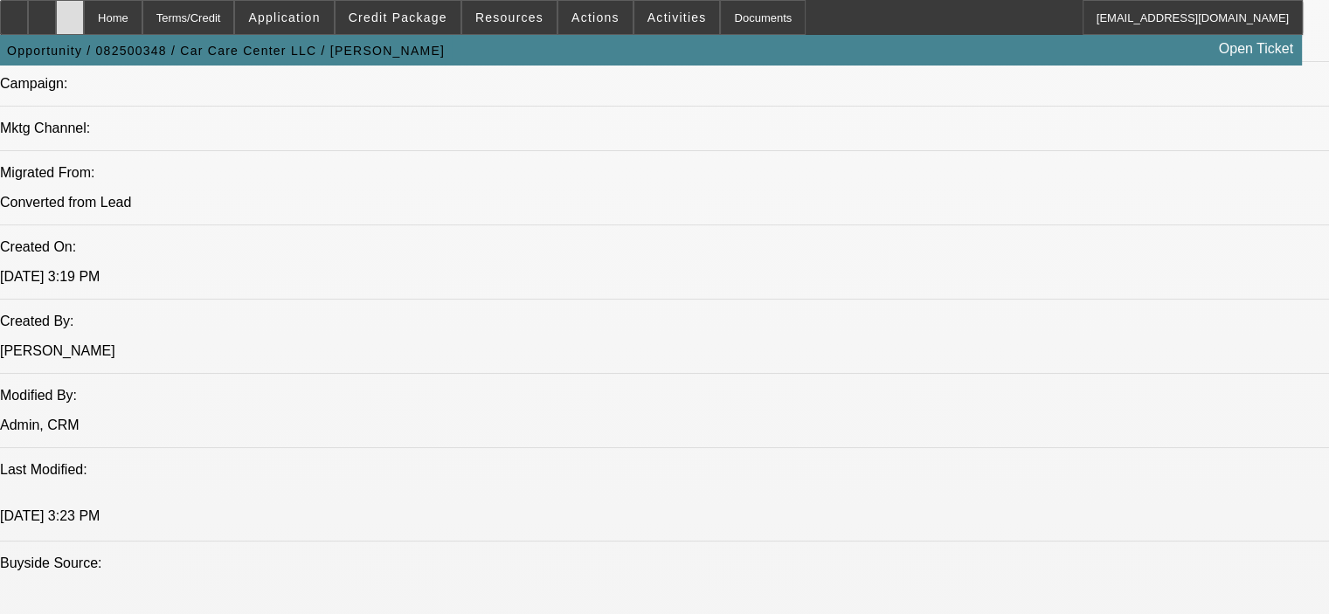
click at [70, 11] on icon at bounding box center [70, 11] width 0 height 0
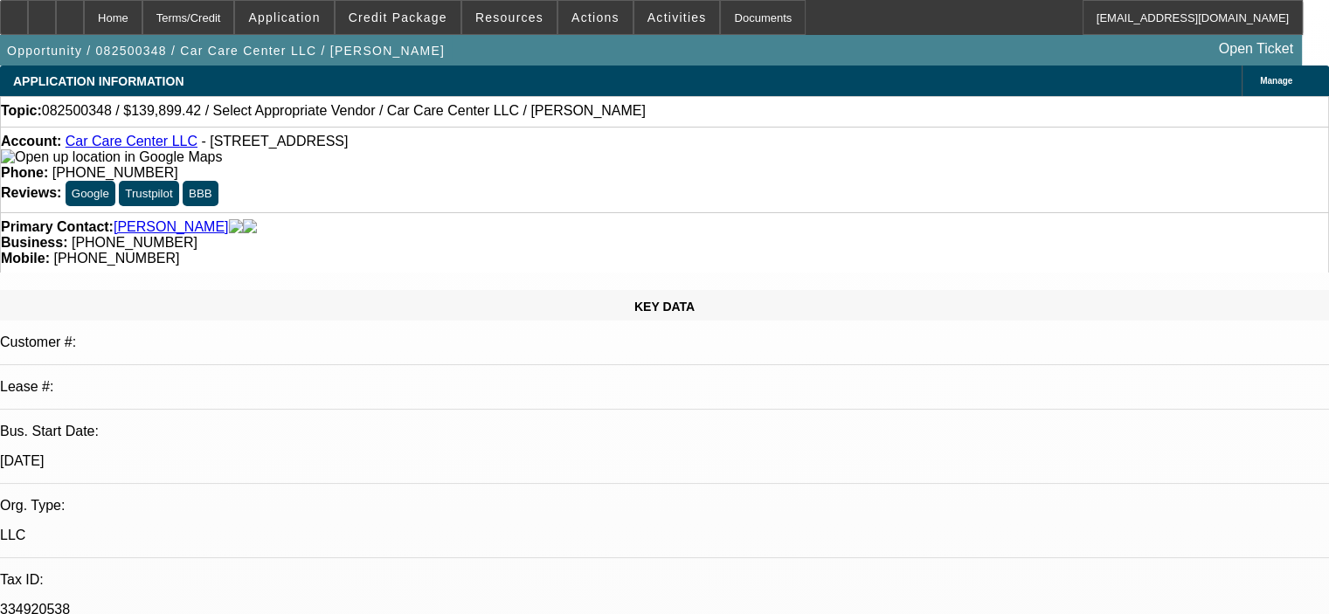
select select "0"
select select "2"
select select "0.1"
select select "4"
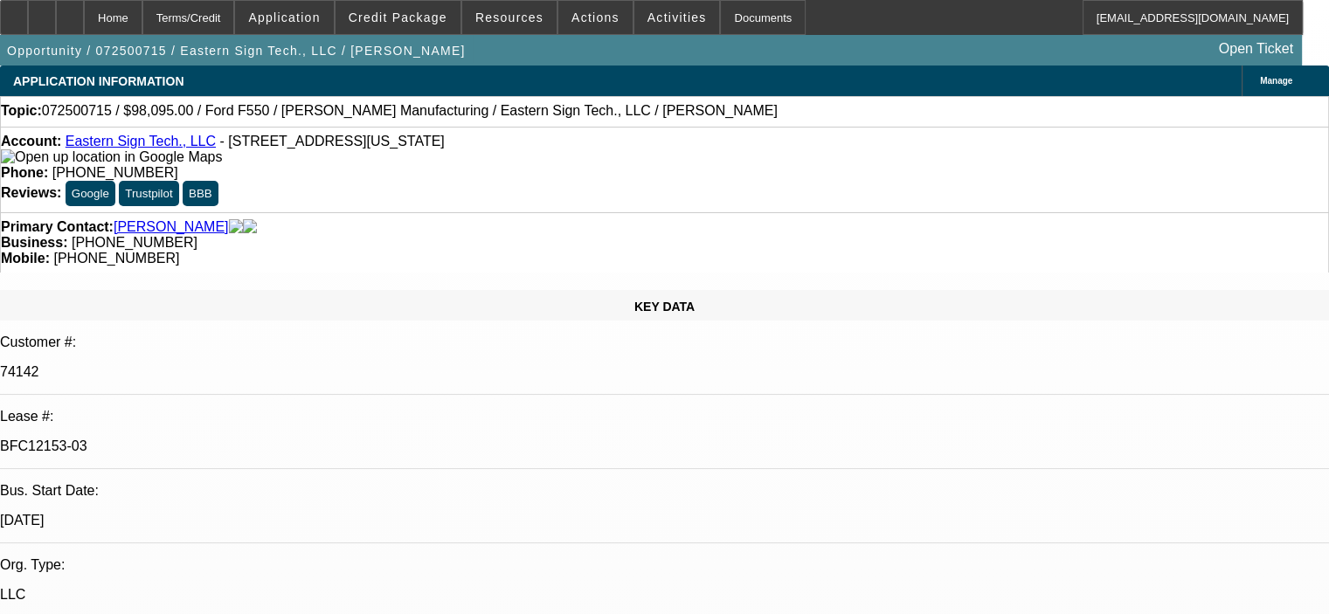
select select "0"
select select "6"
select select "0"
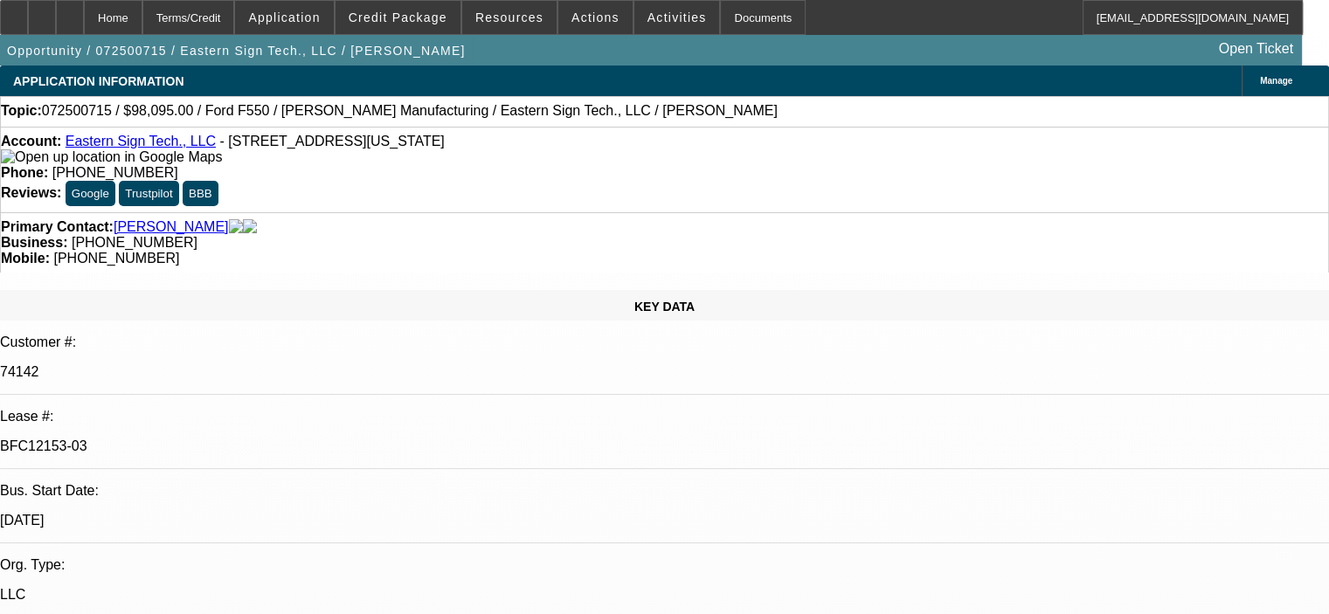
select select "0"
select select "6"
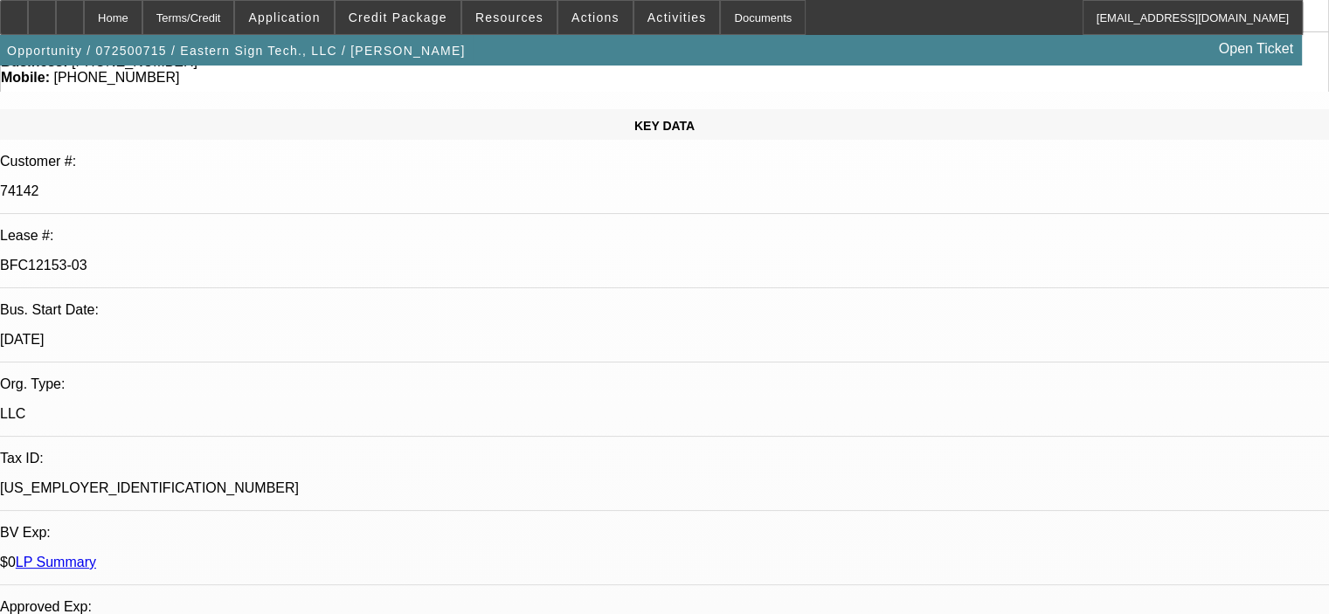
scroll to position [0, 0]
